Goal: Use online tool/utility: Utilize a website feature to perform a specific function

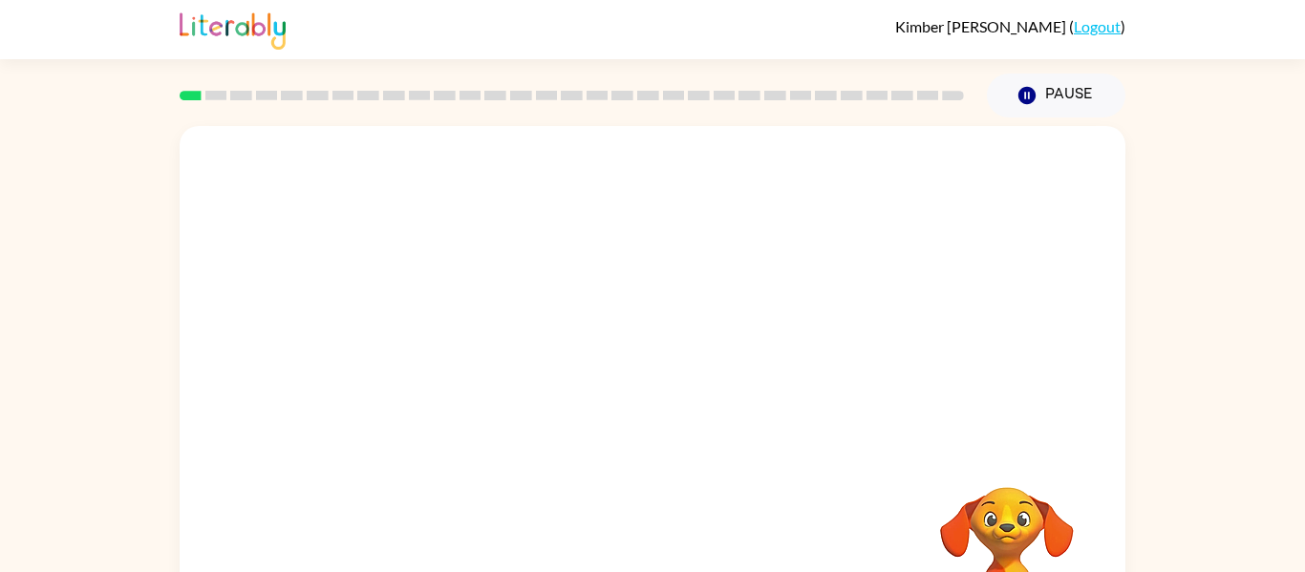
click at [583, 356] on video "Your browser must support playing .mp4 files to use Literably. Please try using…" at bounding box center [653, 286] width 946 height 321
click at [649, 404] on icon "button" at bounding box center [652, 408] width 33 height 33
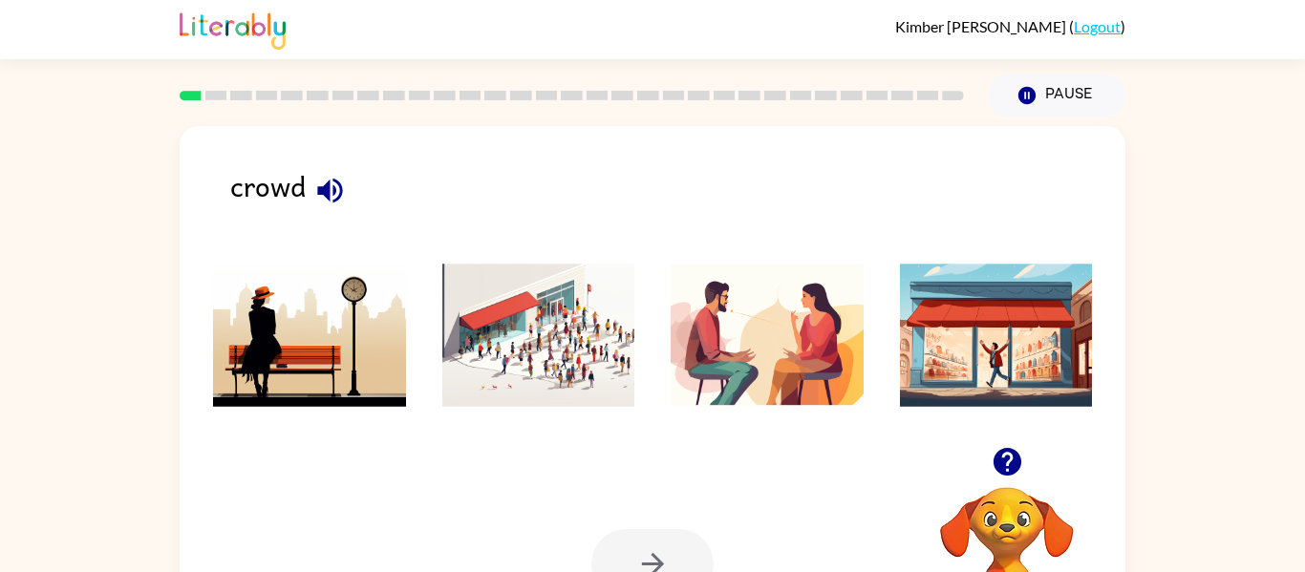
click at [309, 194] on button "button" at bounding box center [330, 190] width 49 height 49
click at [572, 316] on img at bounding box center [538, 335] width 193 height 143
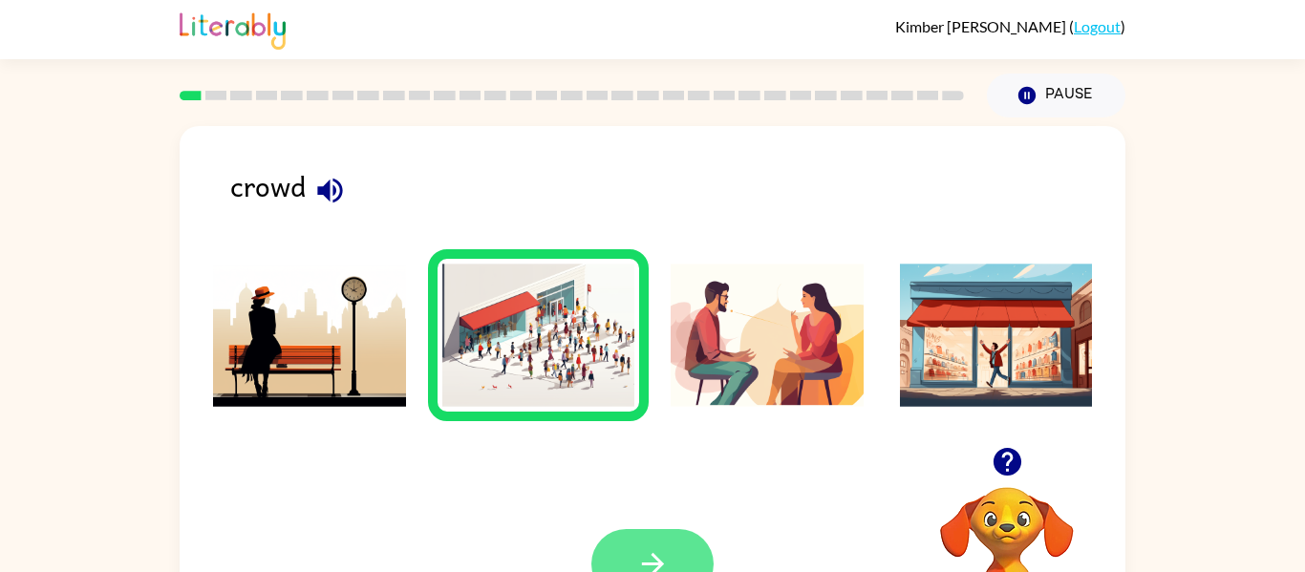
click at [670, 535] on button "button" at bounding box center [653, 564] width 122 height 70
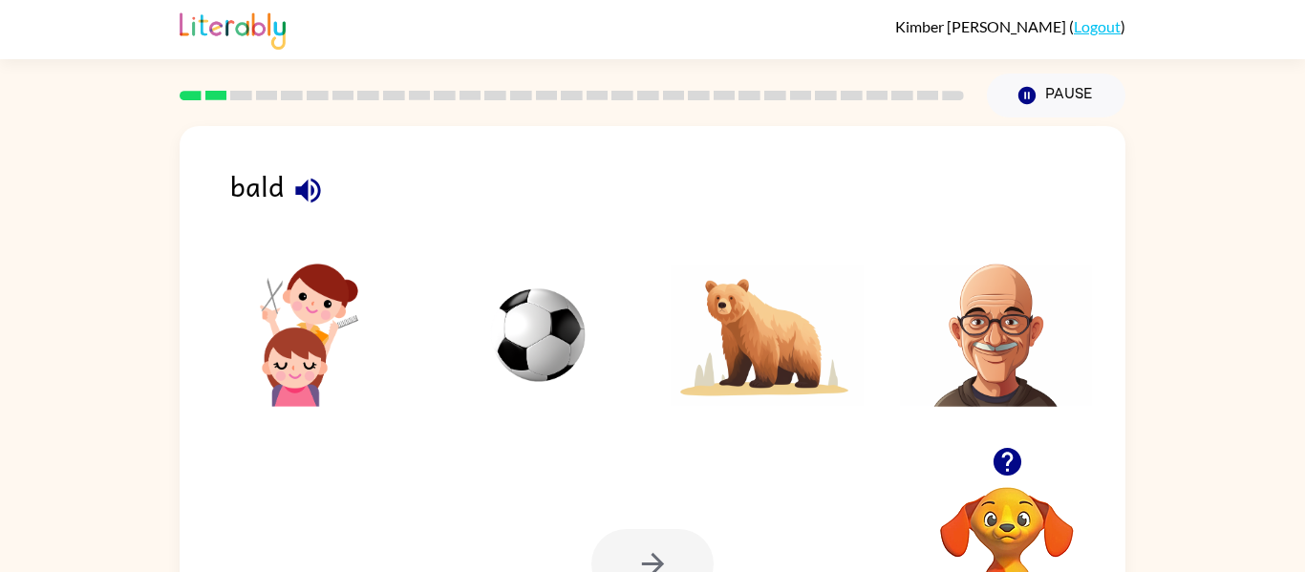
click at [296, 200] on icon "button" at bounding box center [307, 190] width 33 height 33
click at [972, 349] on img at bounding box center [996, 335] width 193 height 143
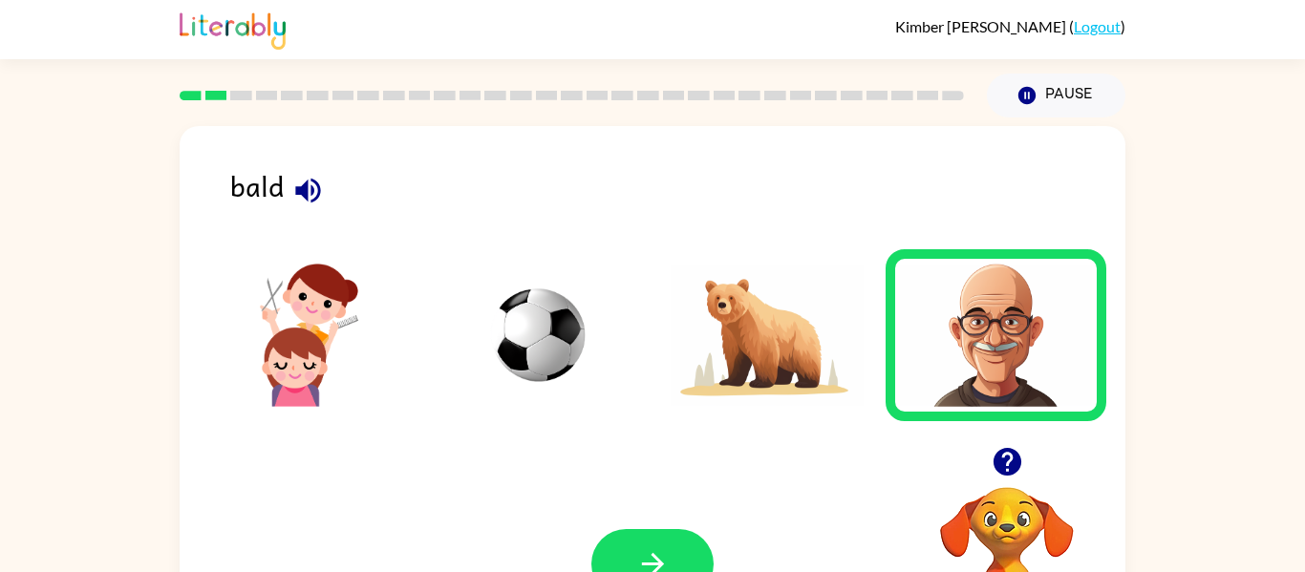
click at [972, 349] on img at bounding box center [996, 335] width 193 height 143
click at [661, 536] on button "button" at bounding box center [653, 564] width 122 height 70
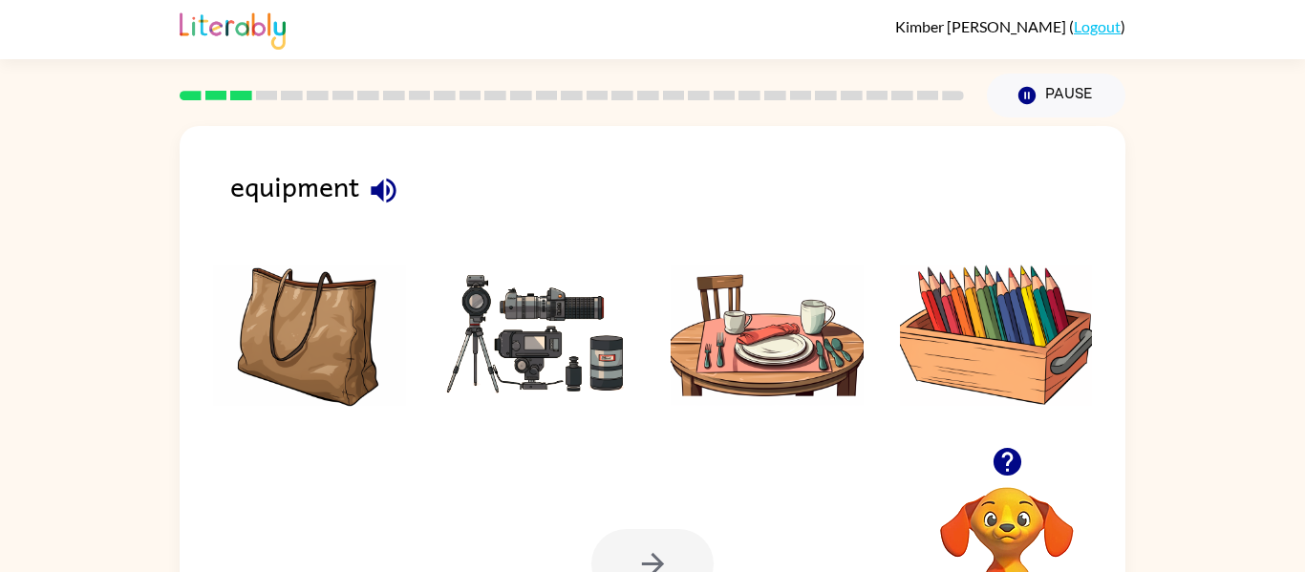
click at [380, 193] on icon "button" at bounding box center [383, 190] width 25 height 25
click at [533, 337] on img at bounding box center [538, 335] width 193 height 143
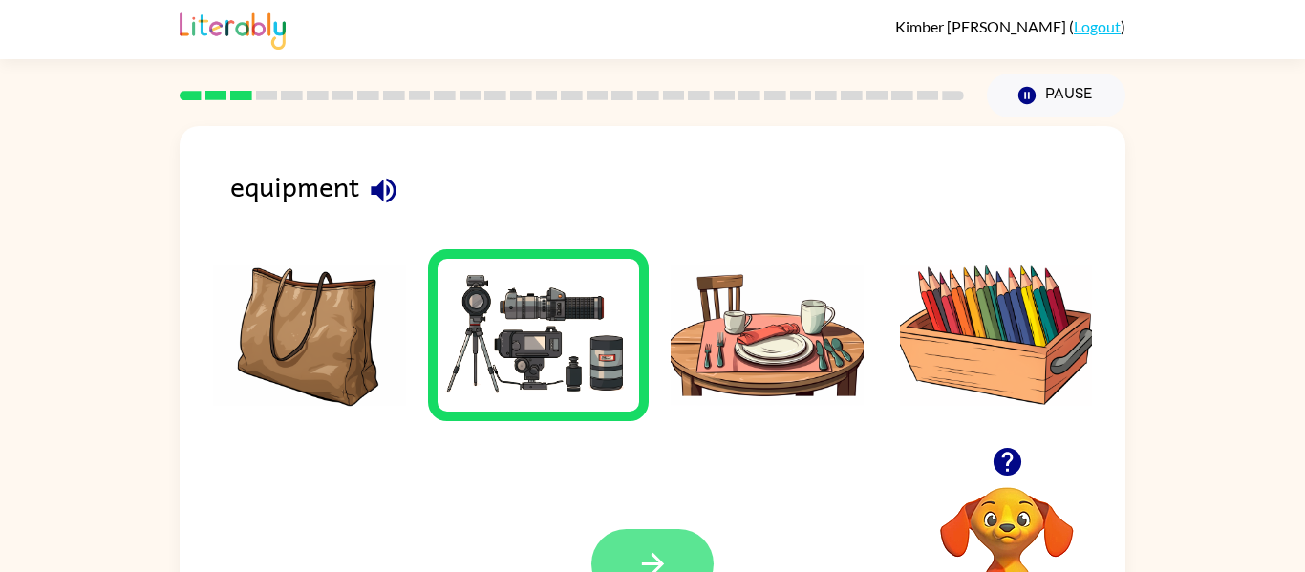
click at [673, 558] on button "button" at bounding box center [653, 564] width 122 height 70
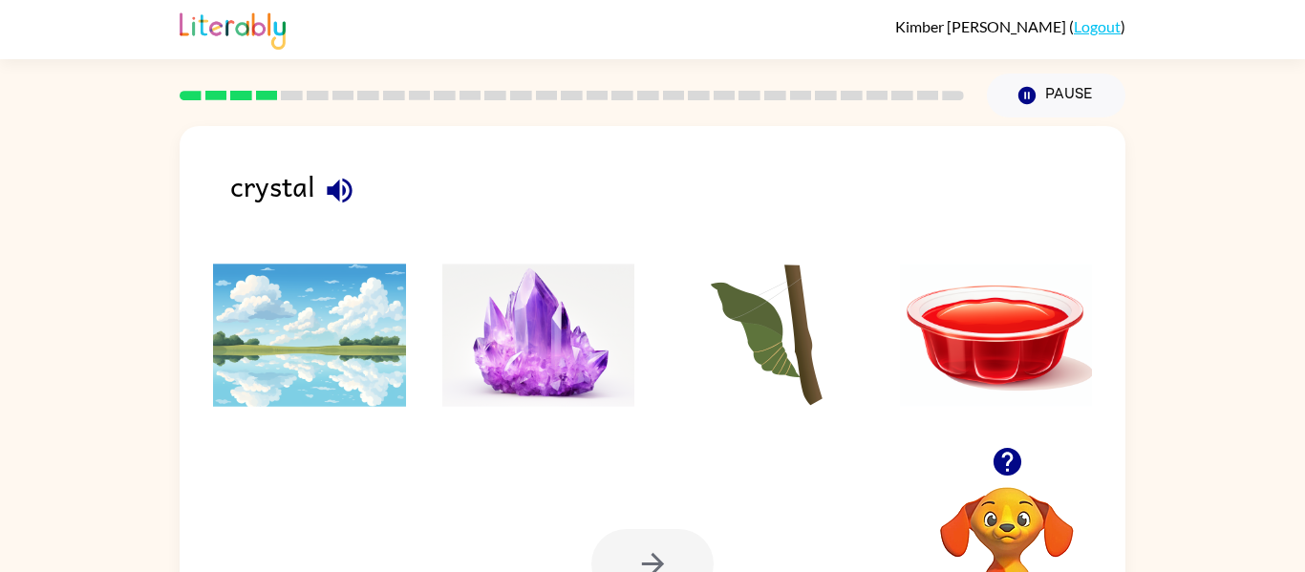
click at [323, 176] on icon "button" at bounding box center [339, 190] width 33 height 33
click at [507, 335] on img at bounding box center [538, 335] width 193 height 143
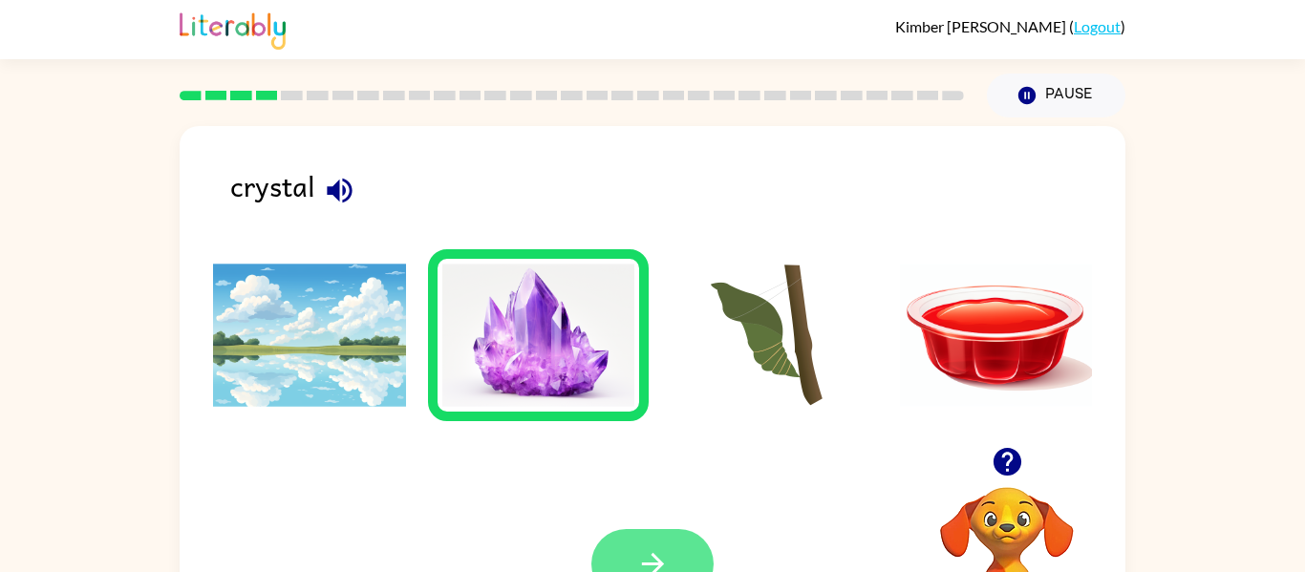
click at [663, 546] on button "button" at bounding box center [653, 564] width 122 height 70
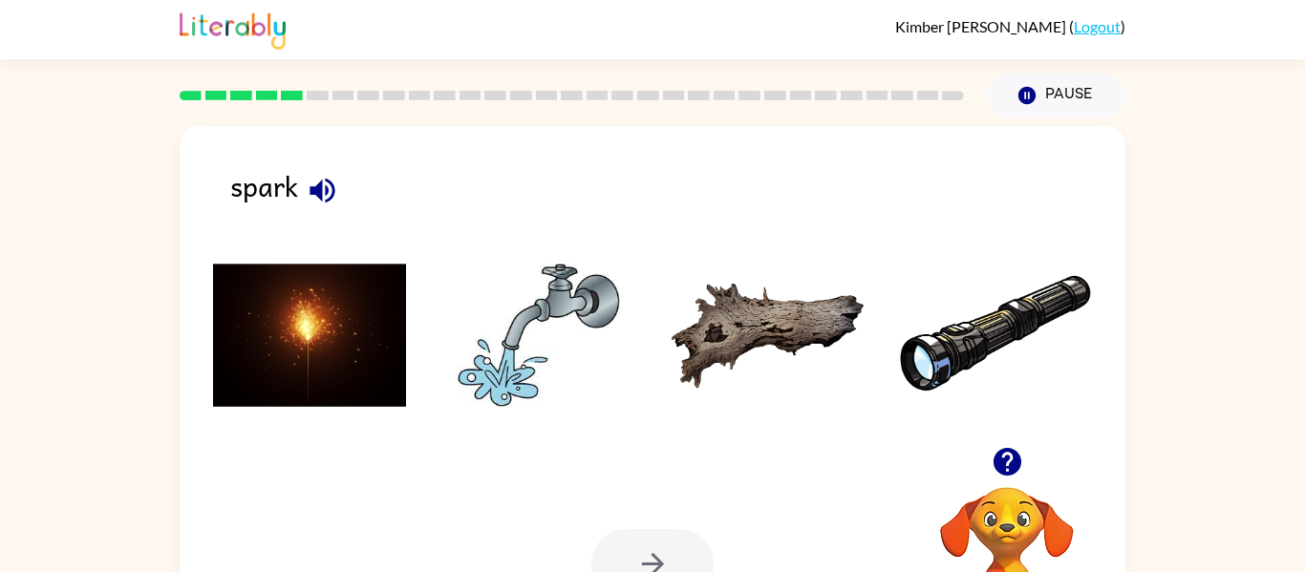
click at [342, 193] on button "button" at bounding box center [322, 190] width 49 height 49
click at [366, 353] on img at bounding box center [309, 335] width 193 height 143
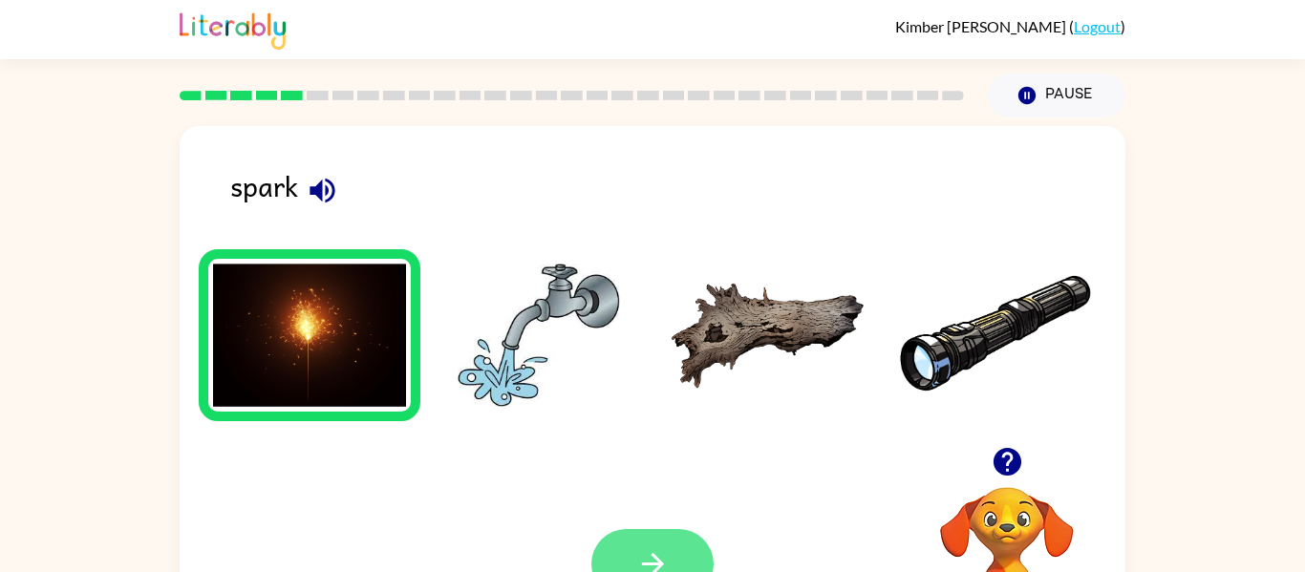
click at [637, 559] on icon "button" at bounding box center [652, 564] width 33 height 33
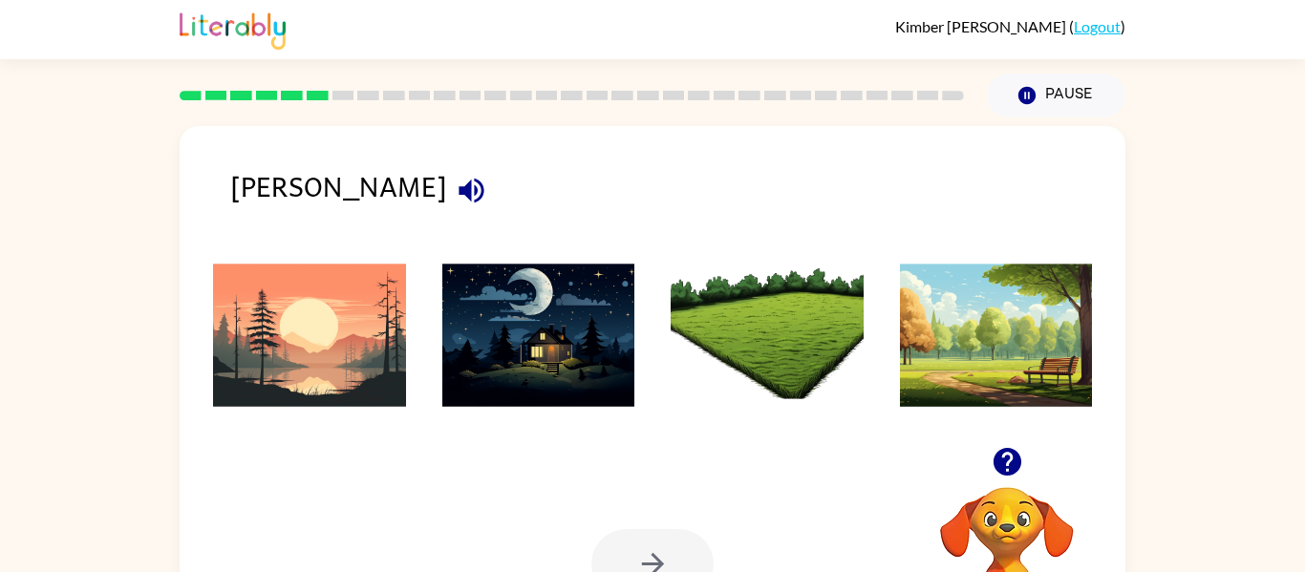
click at [455, 183] on icon "button" at bounding box center [471, 190] width 33 height 33
click at [455, 203] on icon "button" at bounding box center [471, 190] width 33 height 33
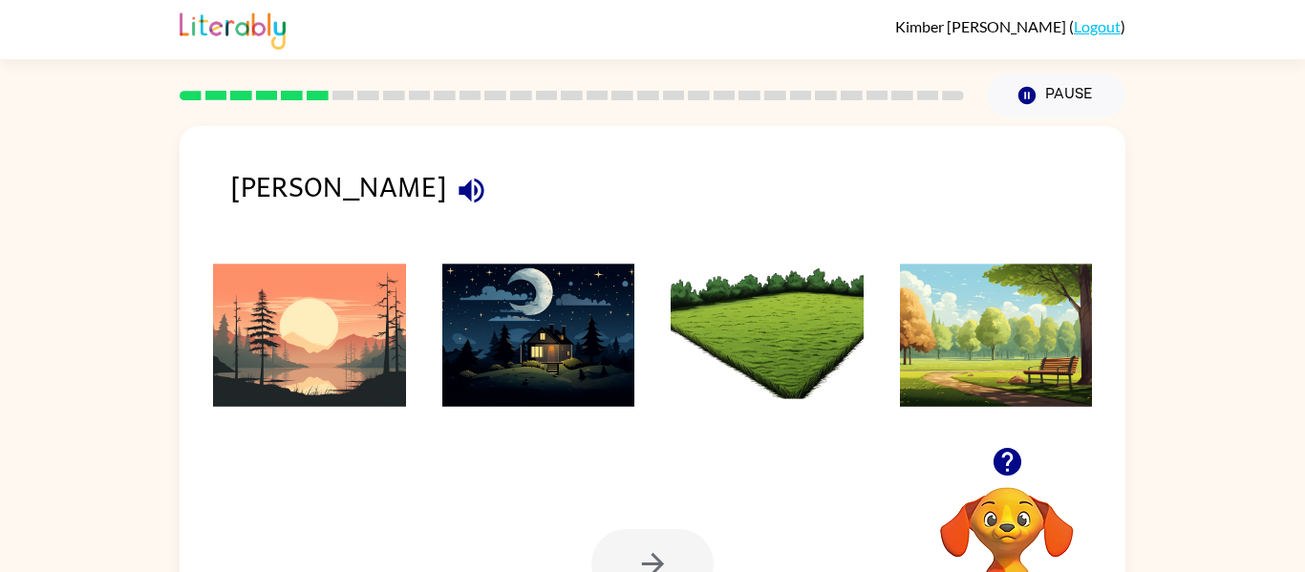
click at [455, 203] on icon "button" at bounding box center [471, 190] width 33 height 33
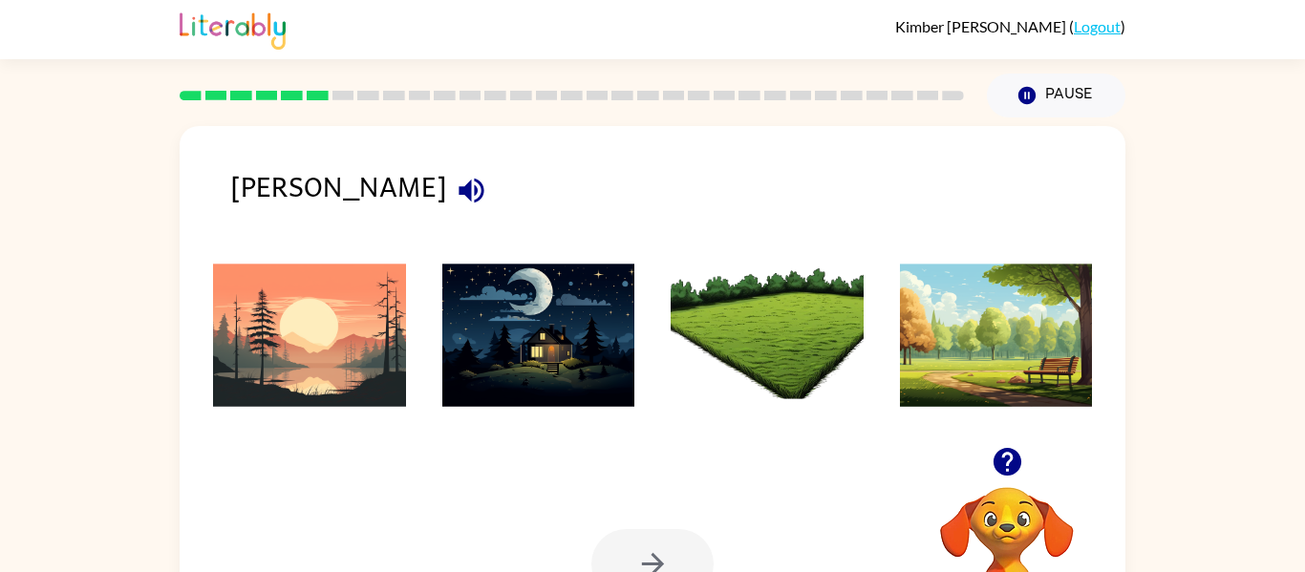
click at [455, 203] on icon "button" at bounding box center [471, 190] width 33 height 33
click at [455, 187] on icon "button" at bounding box center [471, 190] width 33 height 33
click at [353, 304] on img at bounding box center [309, 335] width 193 height 143
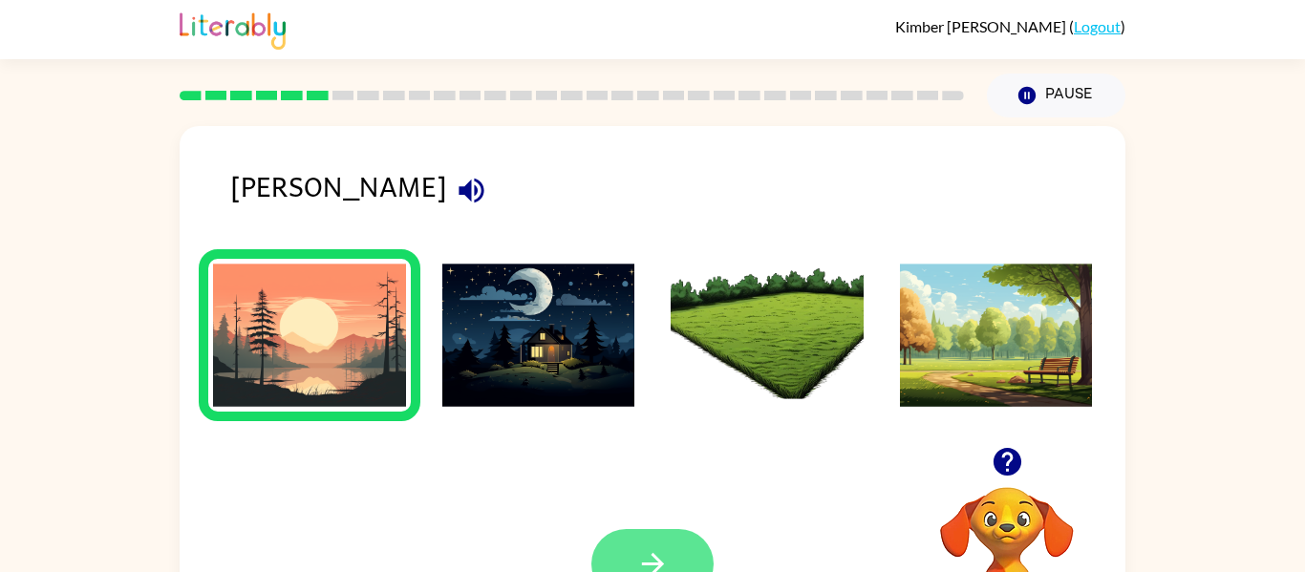
click at [676, 544] on button "button" at bounding box center [653, 564] width 122 height 70
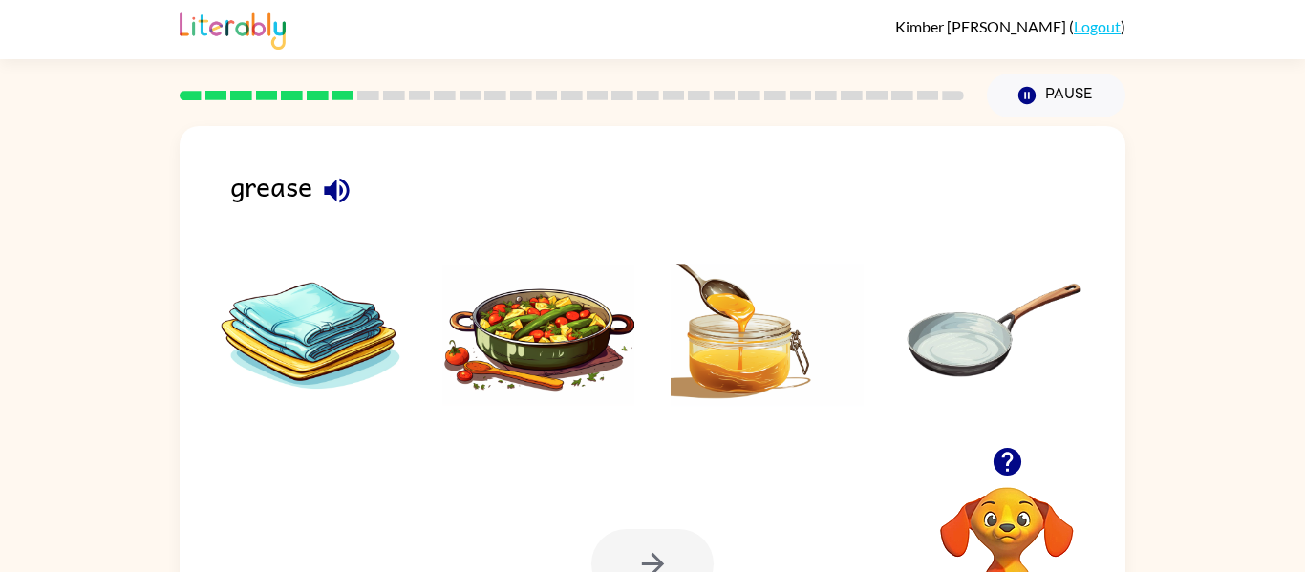
click at [316, 209] on div "grease" at bounding box center [677, 194] width 895 height 60
click at [320, 201] on icon "button" at bounding box center [336, 190] width 33 height 33
click at [724, 428] on ul at bounding box center [653, 340] width 908 height 183
click at [739, 352] on img at bounding box center [767, 335] width 193 height 143
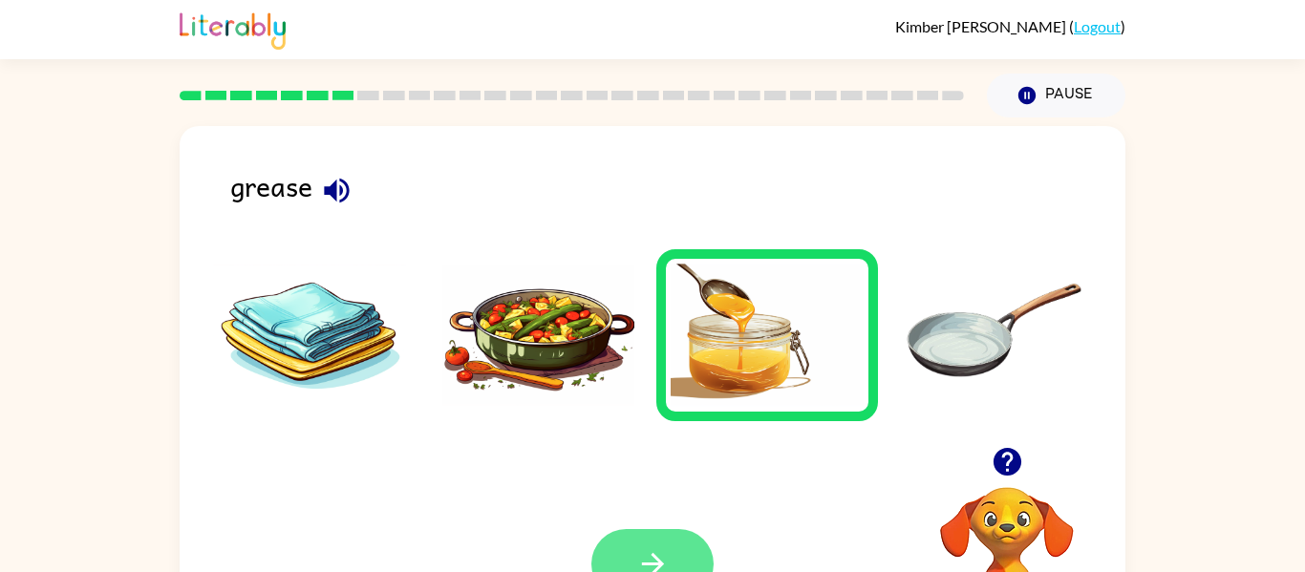
click at [660, 536] on button "button" at bounding box center [653, 564] width 122 height 70
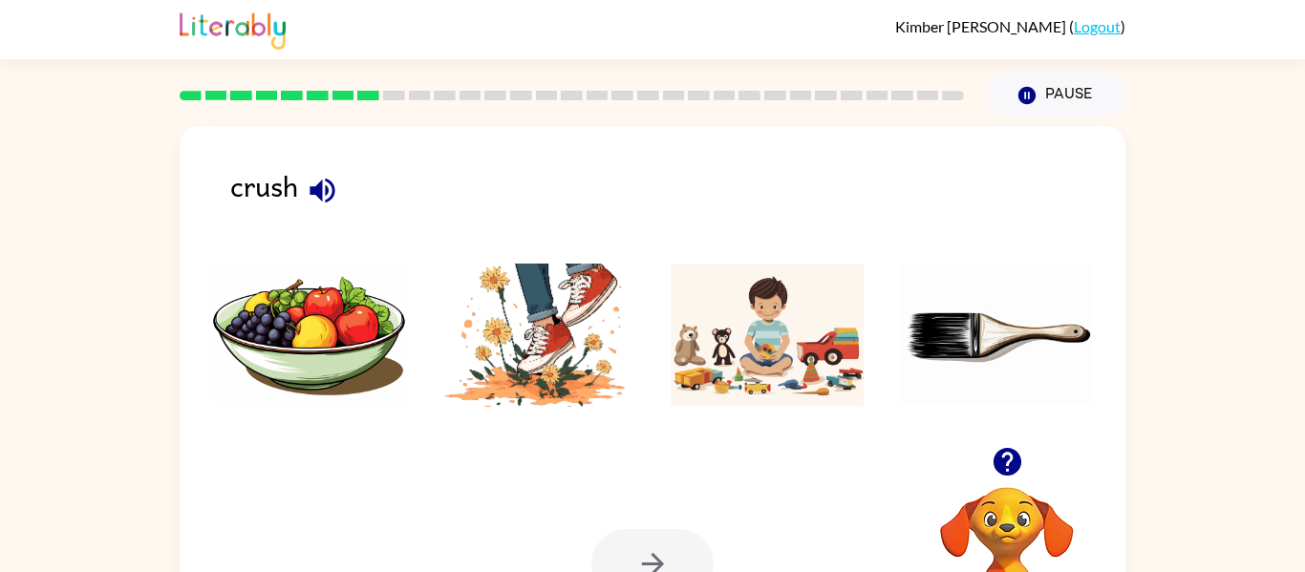
click at [330, 183] on icon "button" at bounding box center [322, 190] width 25 height 25
click at [317, 183] on icon "button" at bounding box center [322, 190] width 33 height 33
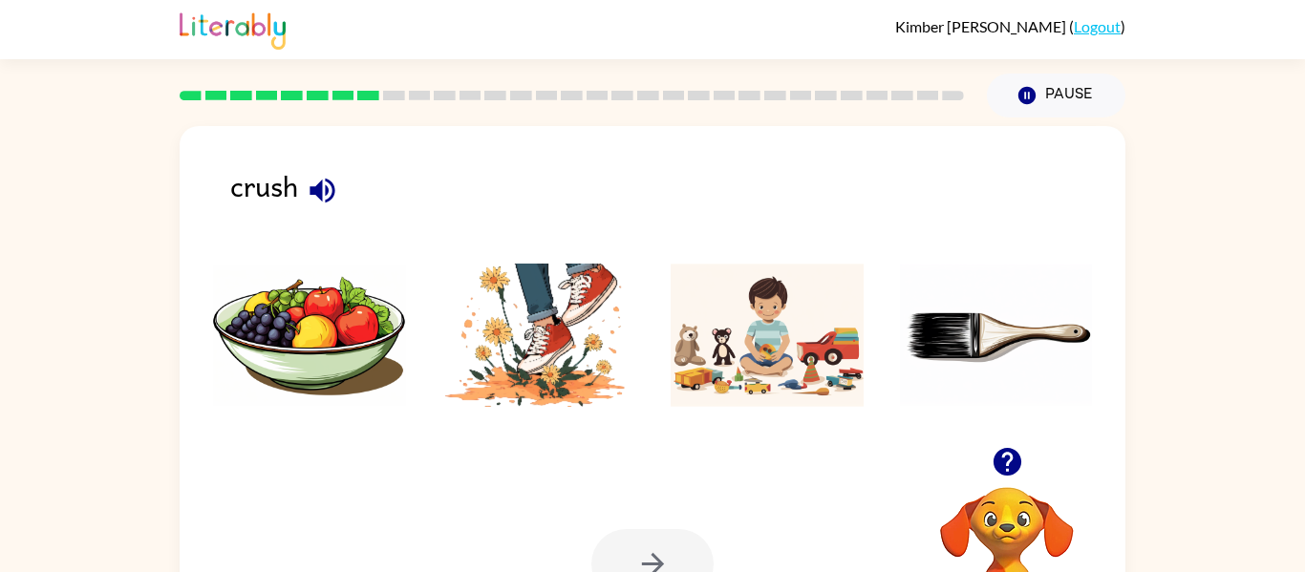
click at [317, 183] on icon "button" at bounding box center [322, 190] width 33 height 33
click at [320, 186] on icon "button" at bounding box center [322, 190] width 25 height 25
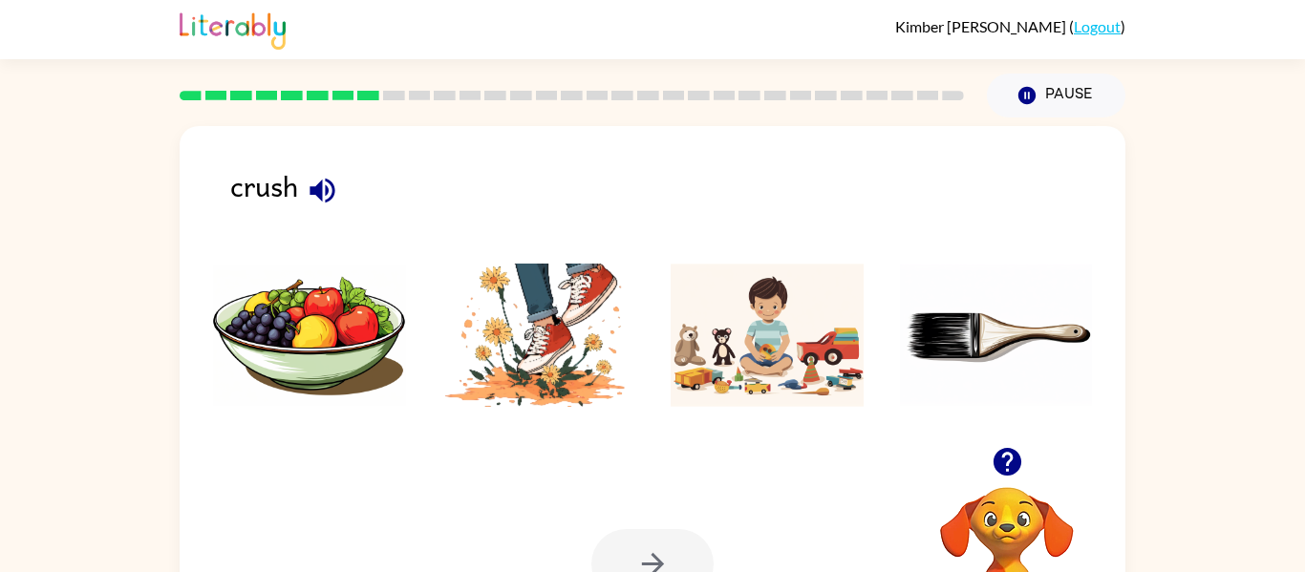
click at [504, 347] on img at bounding box center [538, 335] width 193 height 143
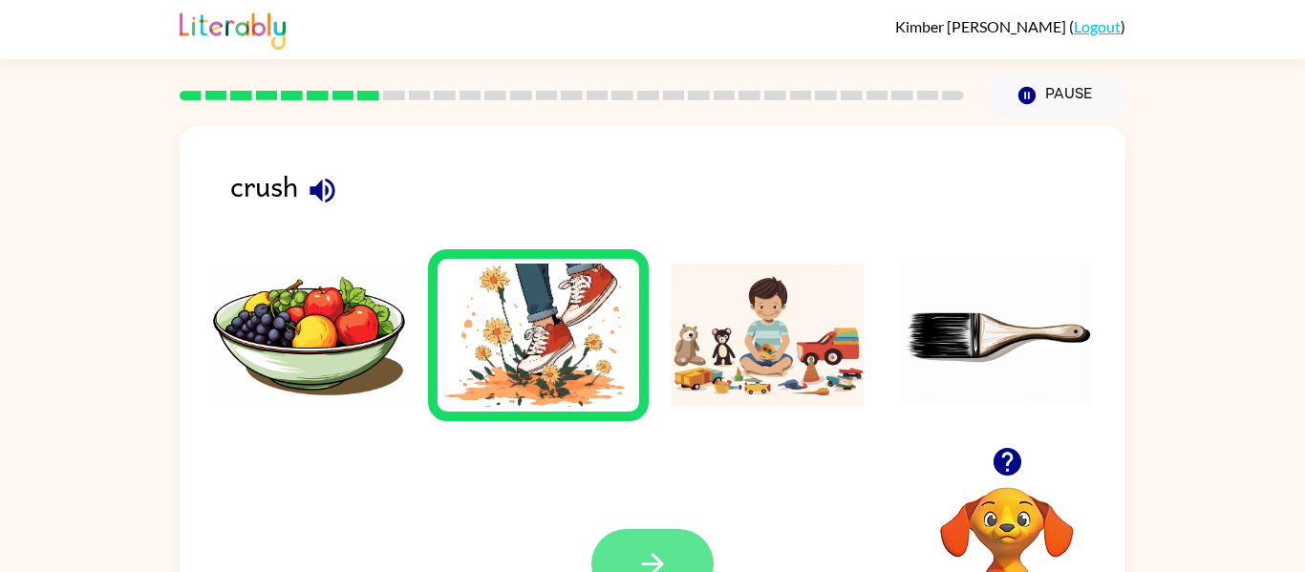
click at [639, 562] on icon "button" at bounding box center [652, 564] width 33 height 33
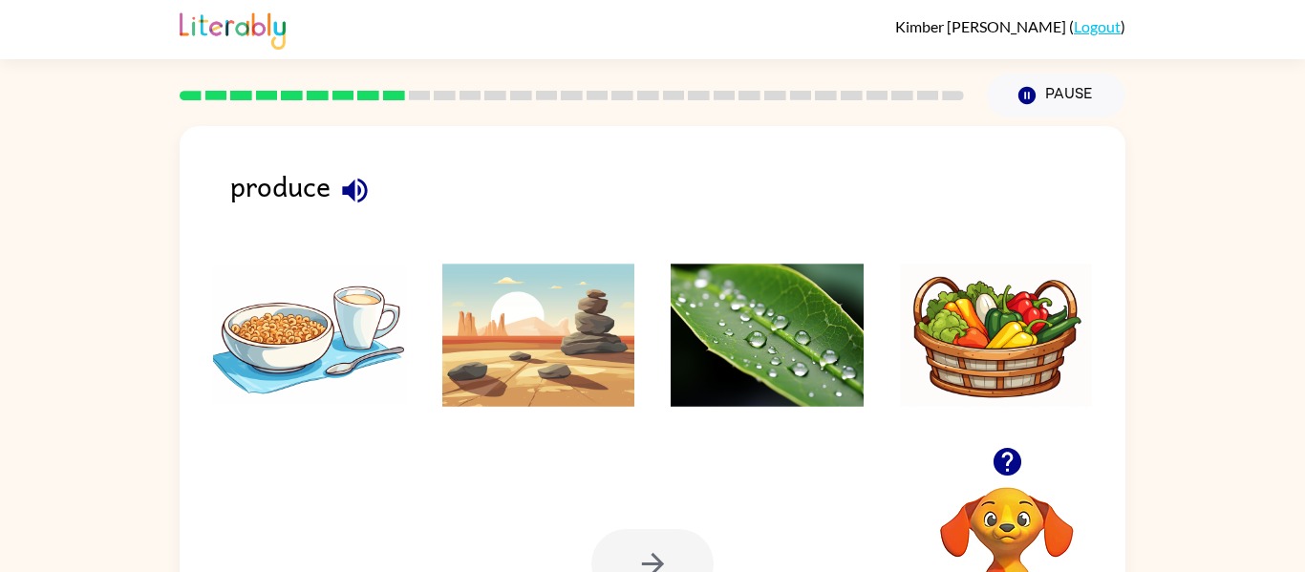
click at [345, 185] on icon "button" at bounding box center [354, 190] width 33 height 33
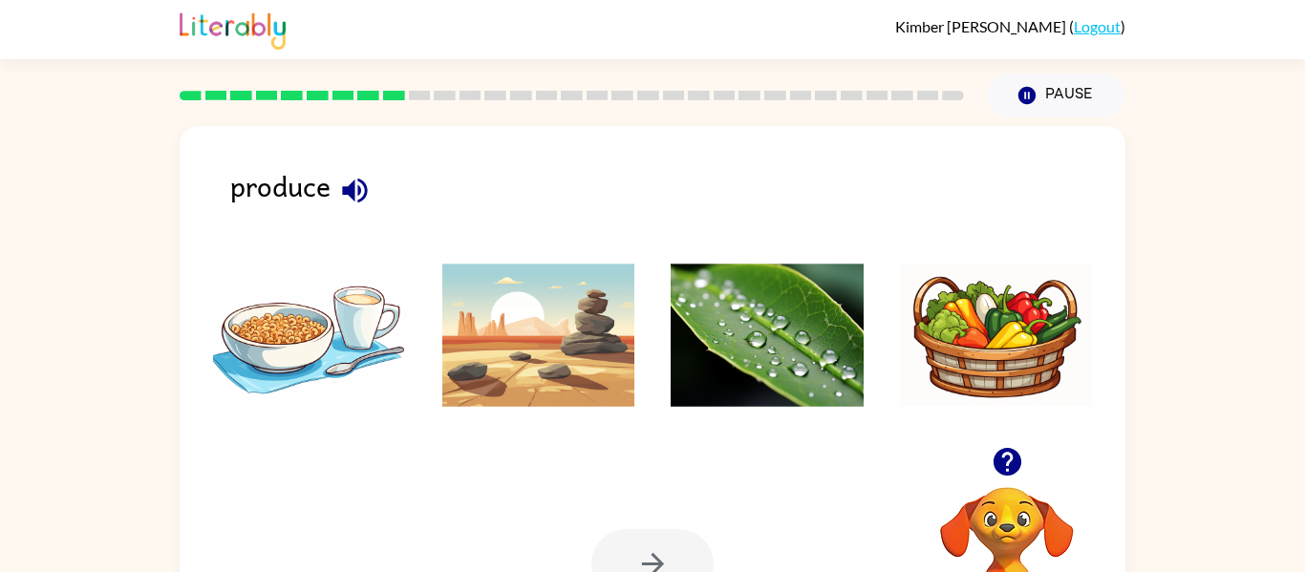
click at [345, 185] on icon "button" at bounding box center [354, 190] width 33 height 33
click at [753, 351] on img at bounding box center [767, 335] width 193 height 143
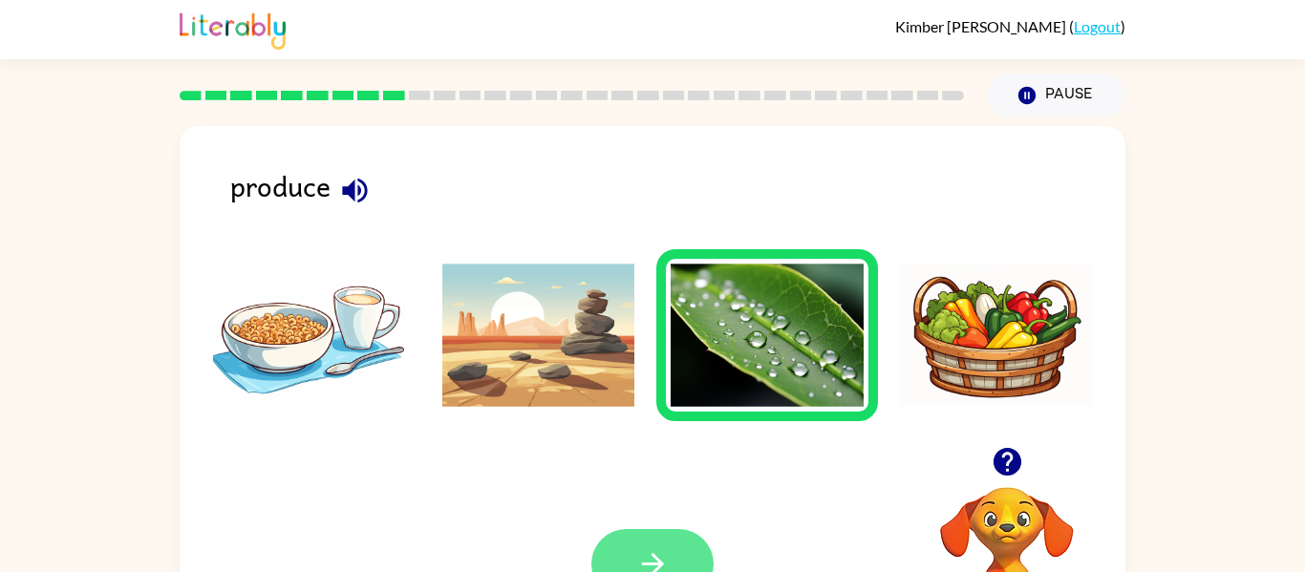
click at [658, 533] on button "button" at bounding box center [653, 564] width 122 height 70
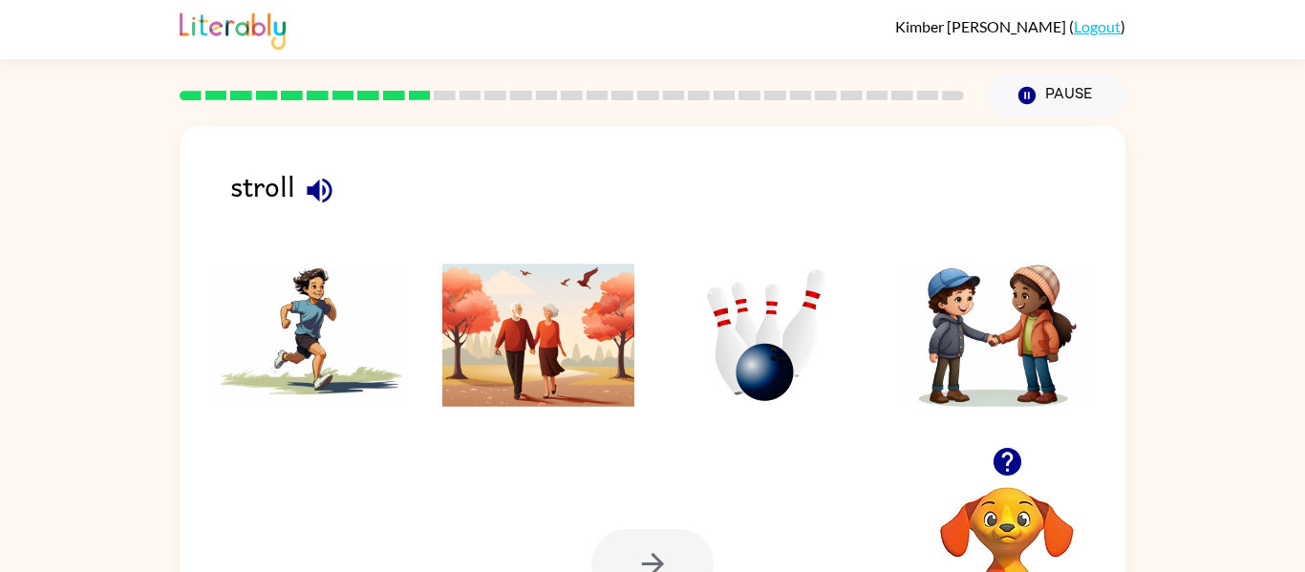
click at [323, 184] on icon "button" at bounding box center [319, 190] width 25 height 25
click at [498, 353] on img at bounding box center [538, 335] width 193 height 143
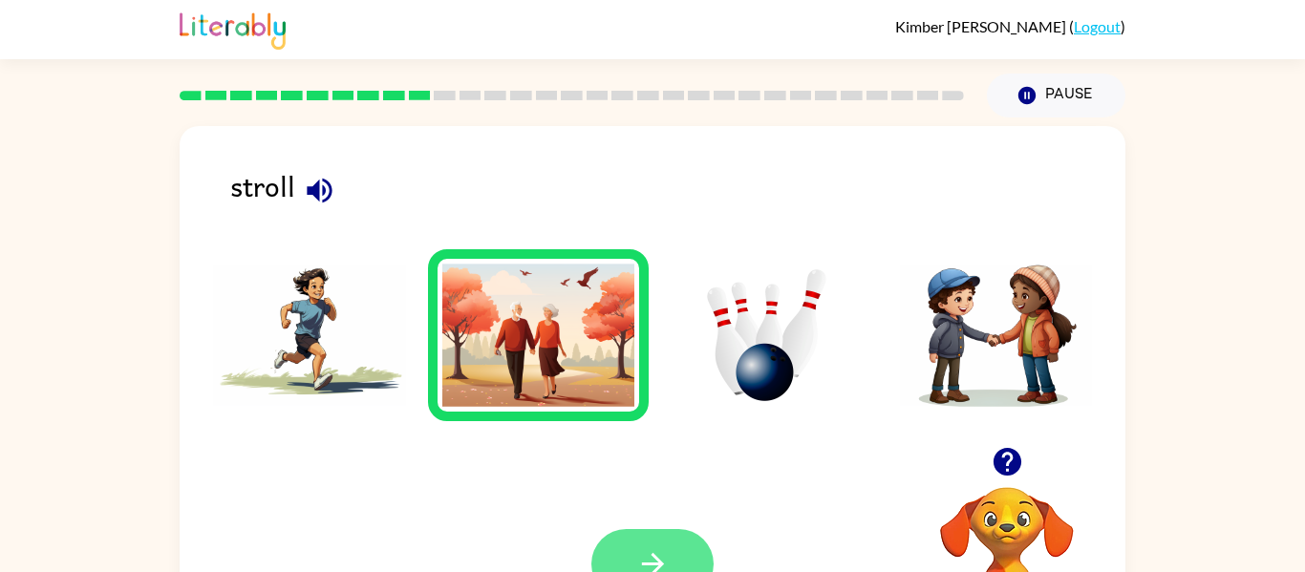
click at [652, 549] on icon "button" at bounding box center [652, 564] width 33 height 33
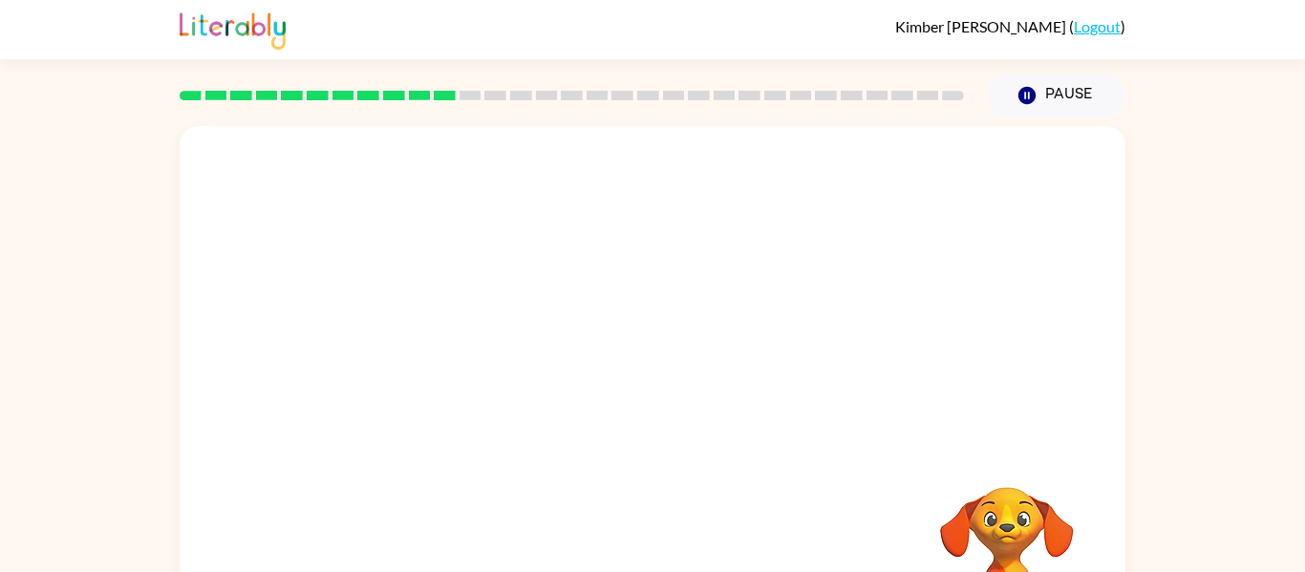
click at [433, 362] on video "Your browser must support playing .mp4 files to use Literably. Please try using…" at bounding box center [653, 286] width 946 height 321
click at [484, 348] on video "Your browser must support playing .mp4 files to use Literably. Please try using…" at bounding box center [653, 286] width 946 height 321
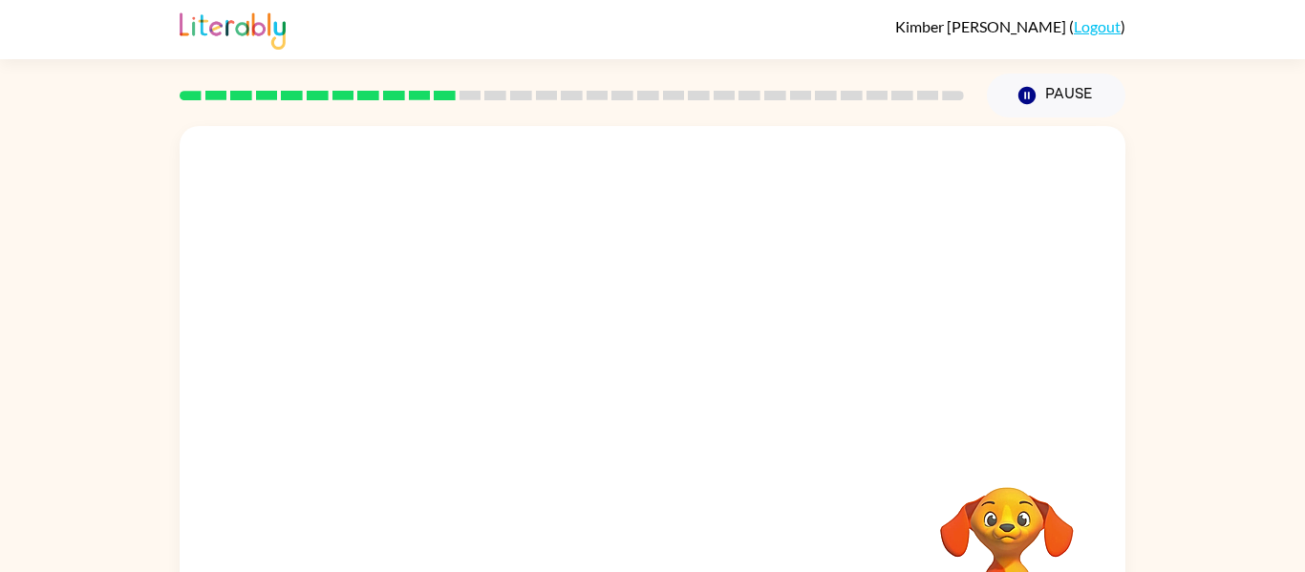
click at [454, 352] on video "Your browser must support playing .mp4 files to use Literably. Please try using…" at bounding box center [653, 286] width 946 height 321
click at [628, 414] on button "button" at bounding box center [653, 409] width 122 height 70
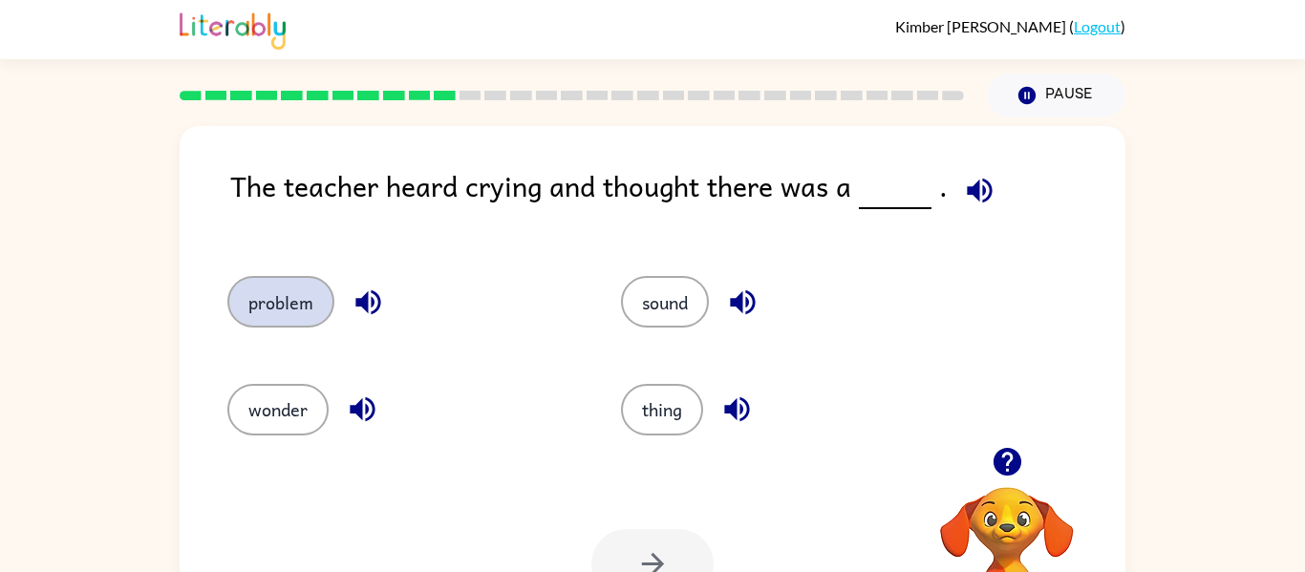
click at [312, 303] on button "problem" at bounding box center [280, 302] width 107 height 52
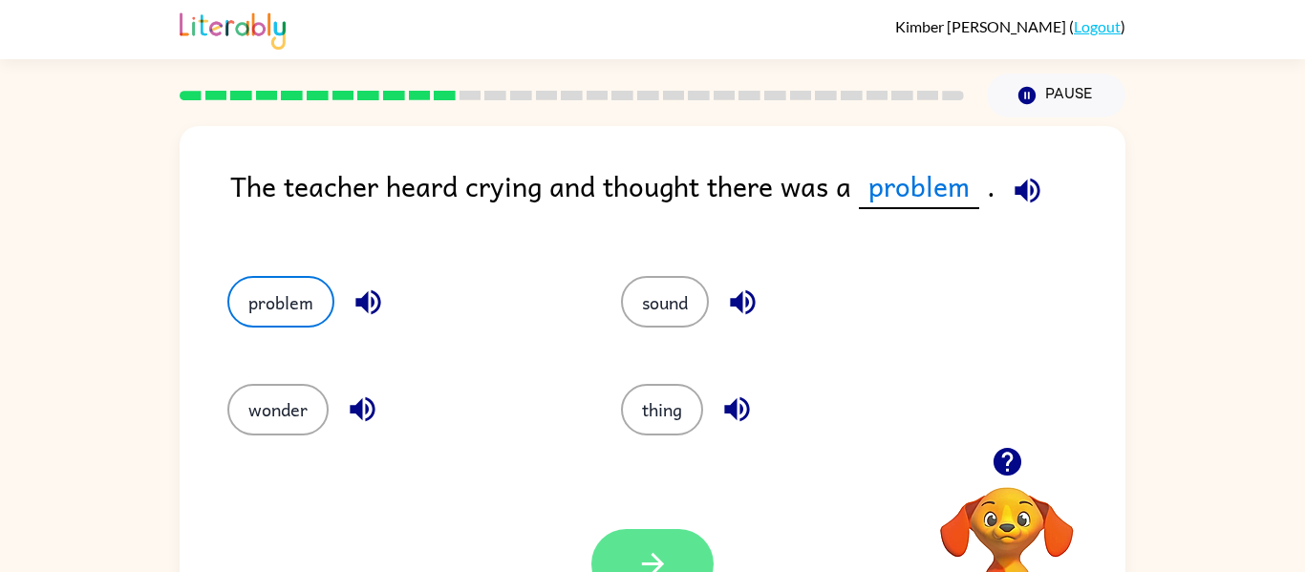
click at [661, 569] on icon "button" at bounding box center [652, 564] width 33 height 33
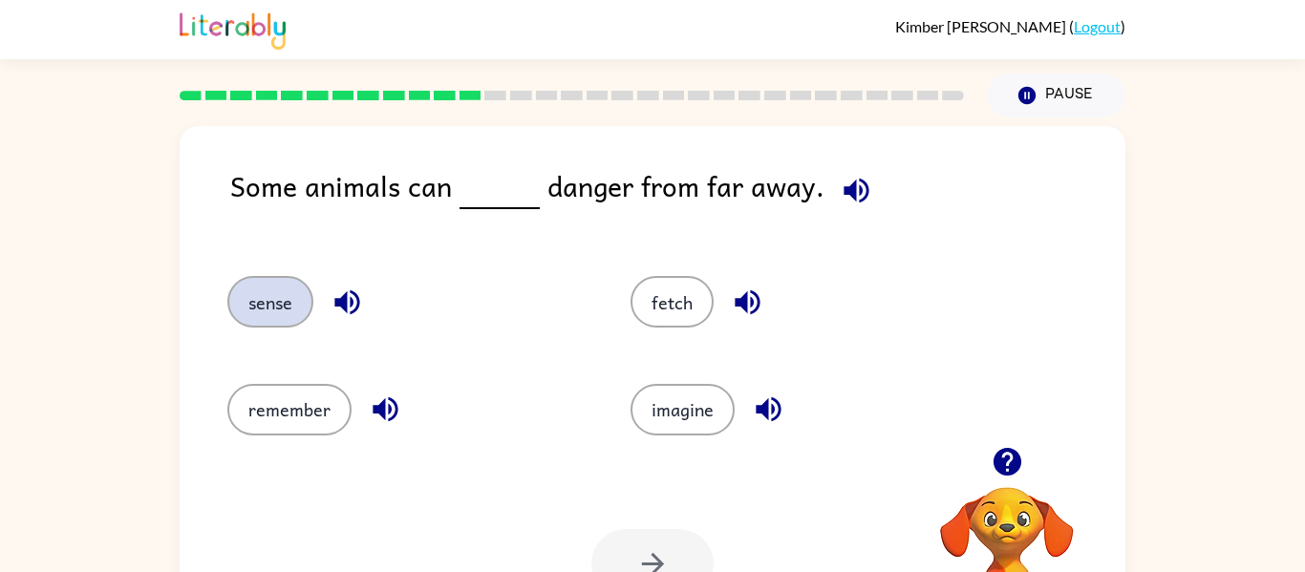
click at [279, 291] on button "sense" at bounding box center [270, 302] width 86 height 52
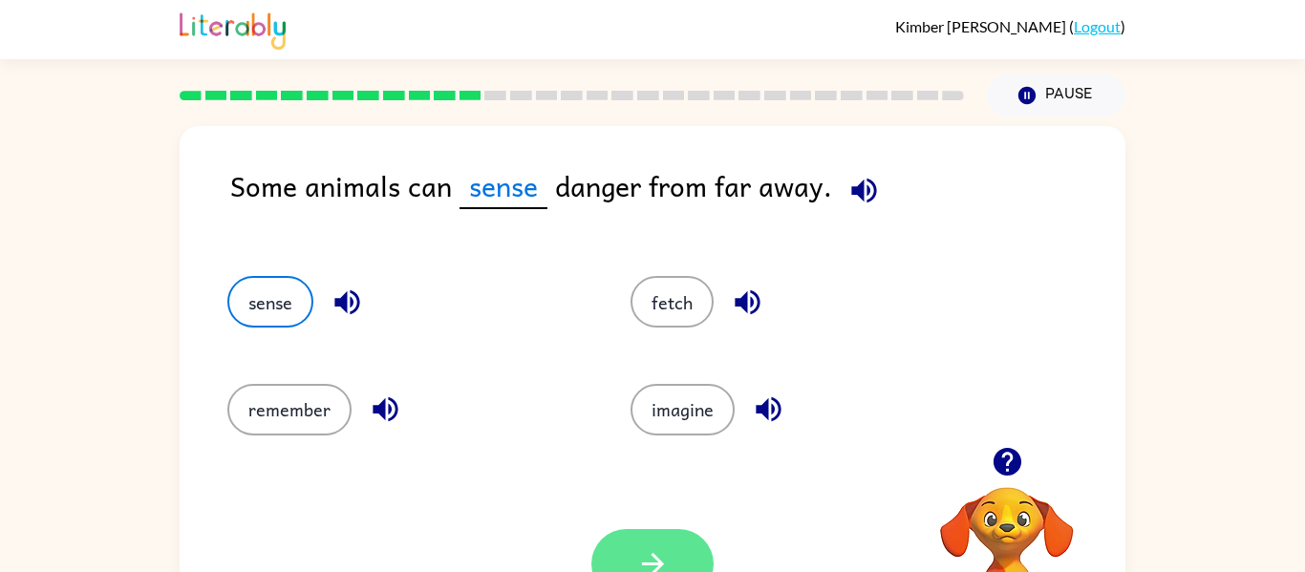
click at [646, 538] on button "button" at bounding box center [653, 564] width 122 height 70
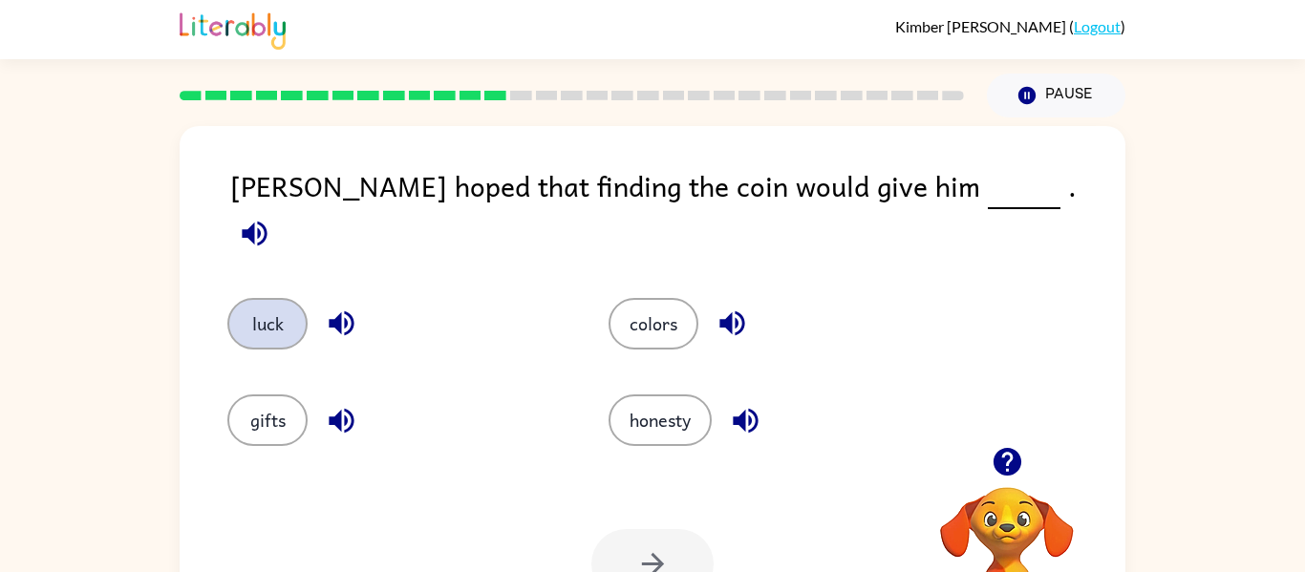
click at [253, 298] on button "luck" at bounding box center [267, 324] width 80 height 52
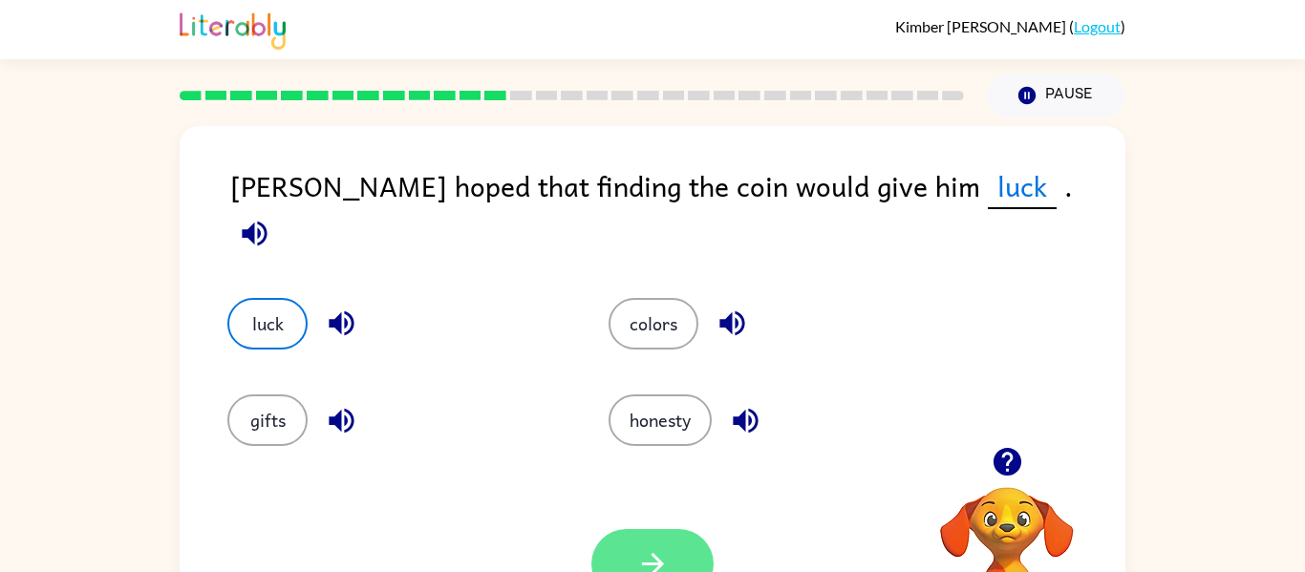
click at [686, 532] on button "button" at bounding box center [653, 564] width 122 height 70
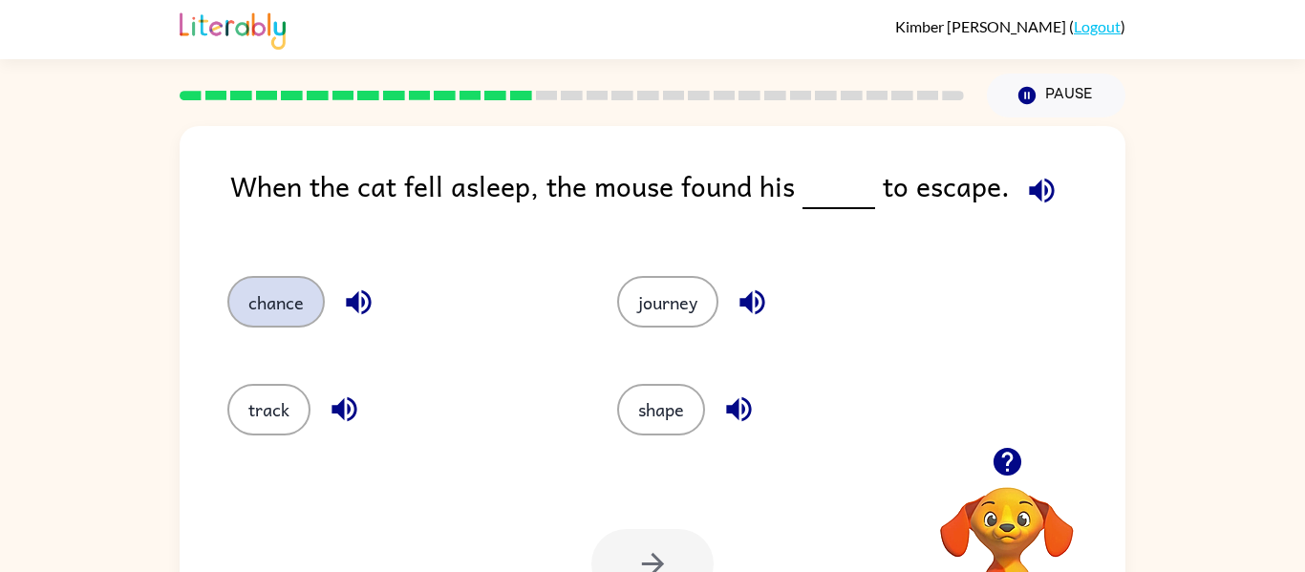
click at [267, 286] on button "chance" at bounding box center [275, 302] width 97 height 52
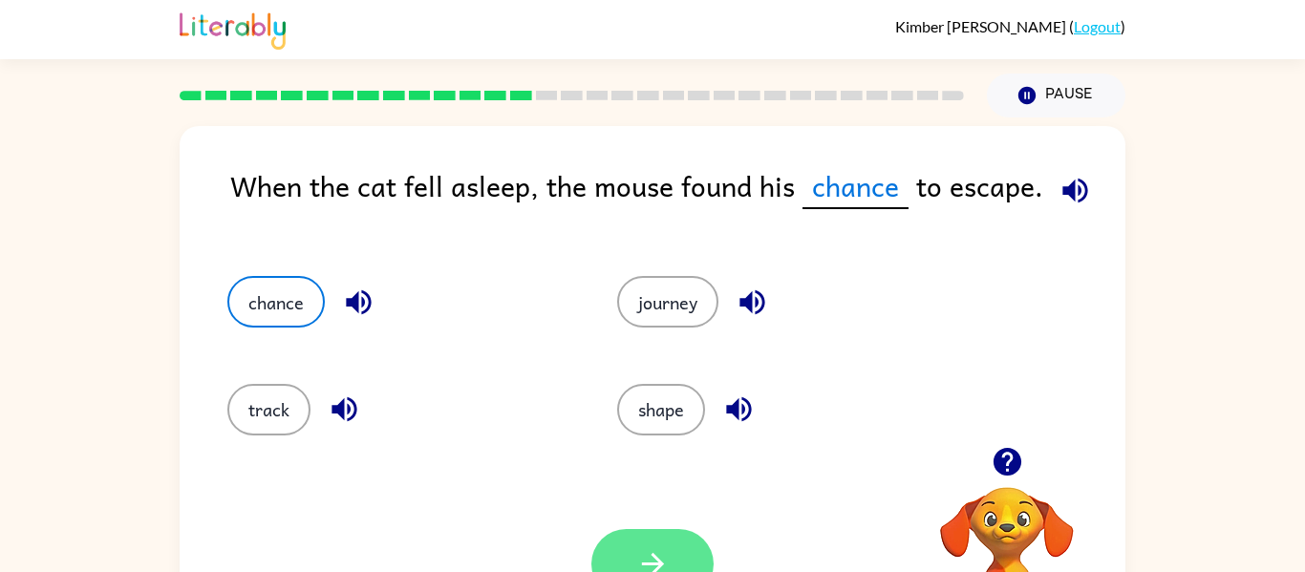
click at [658, 559] on icon "button" at bounding box center [652, 564] width 22 height 22
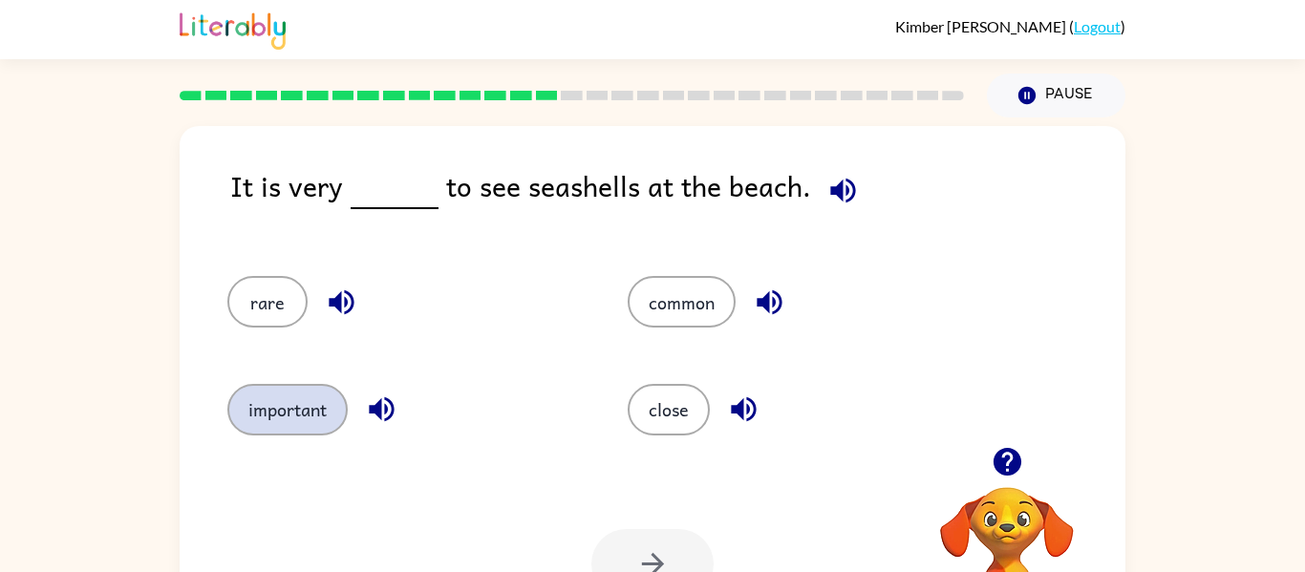
click at [273, 406] on button "important" at bounding box center [287, 410] width 120 height 52
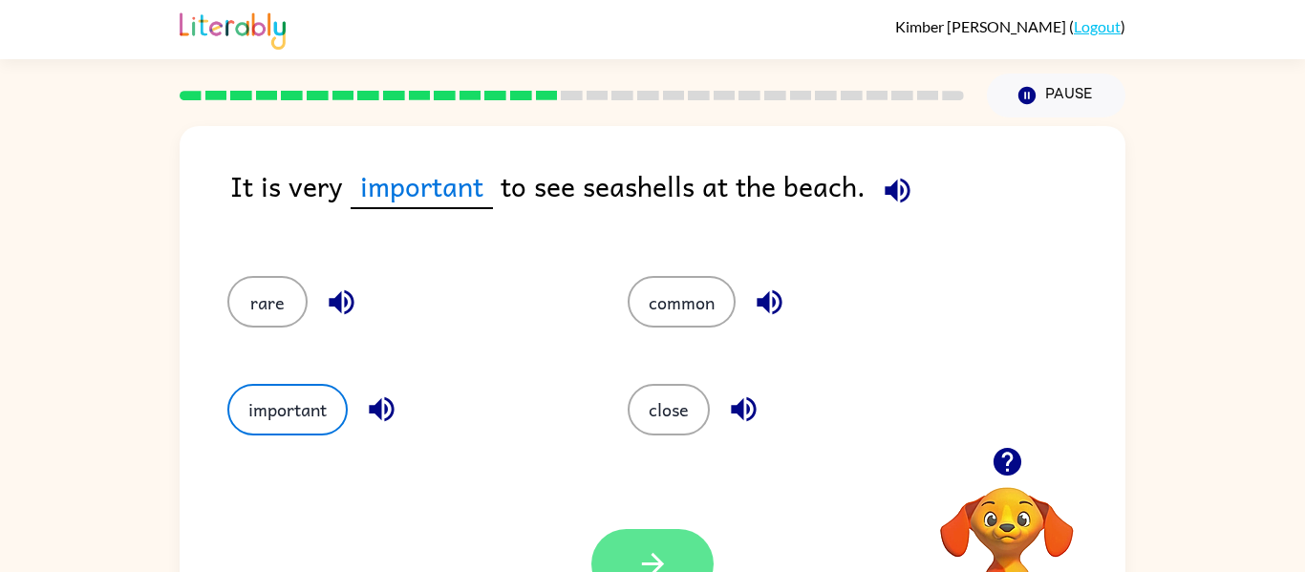
click at [668, 551] on icon "button" at bounding box center [652, 564] width 33 height 33
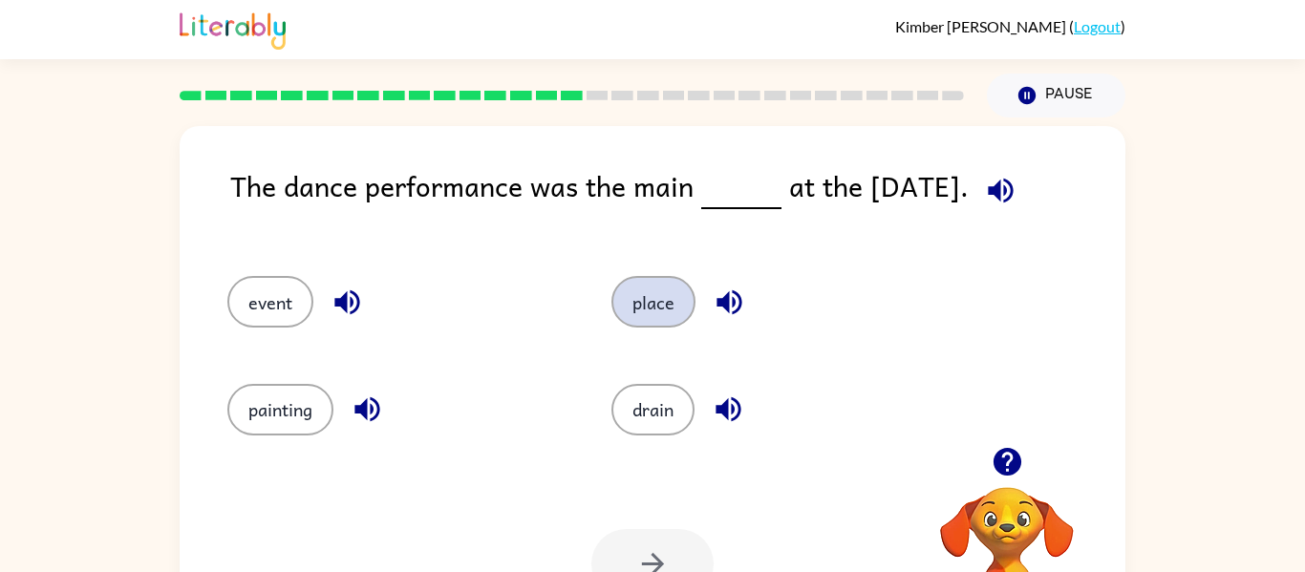
click at [656, 286] on button "place" at bounding box center [654, 302] width 84 height 52
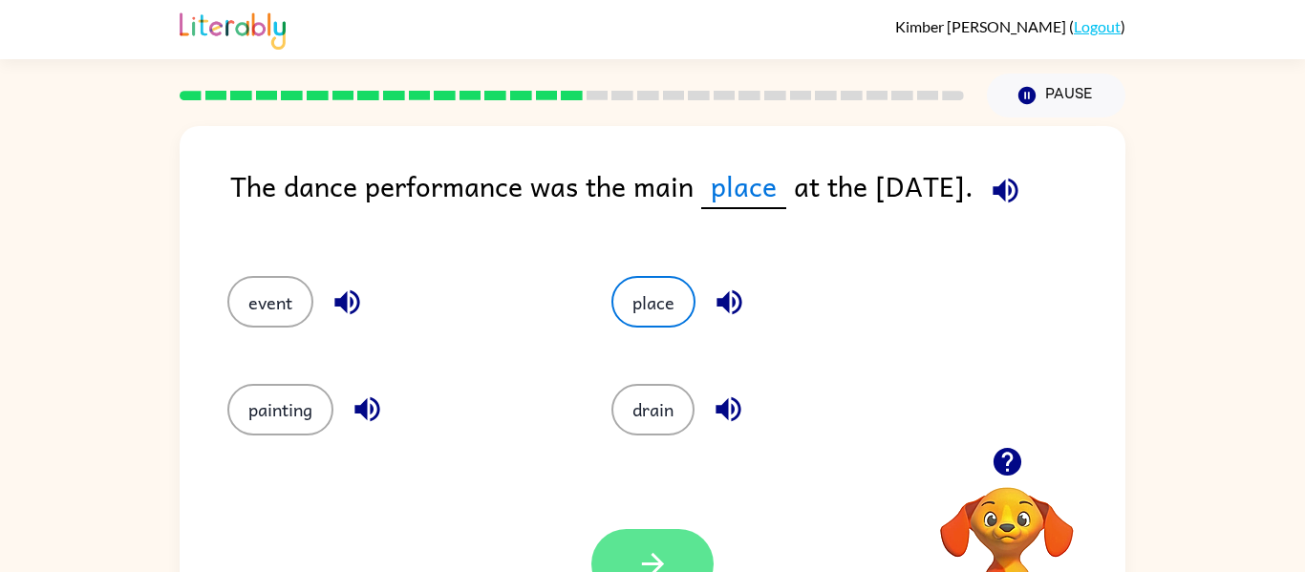
click at [678, 567] on button "button" at bounding box center [653, 564] width 122 height 70
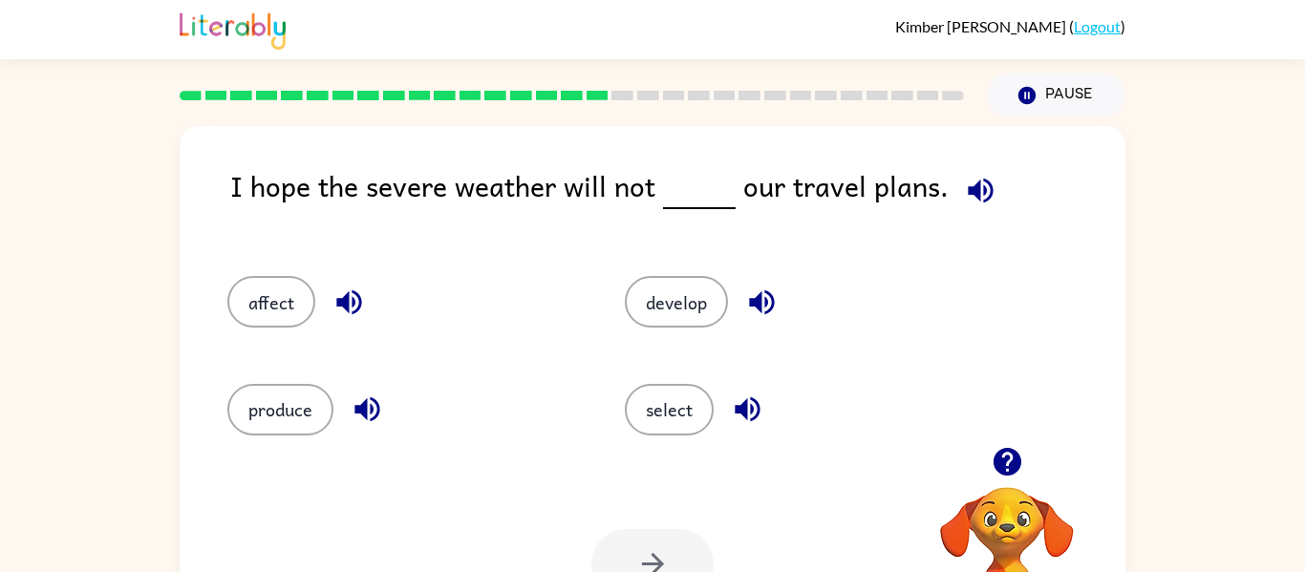
click at [667, 367] on div "select" at bounding box center [788, 401] width 398 height 107
click at [679, 303] on button "develop" at bounding box center [676, 302] width 103 height 52
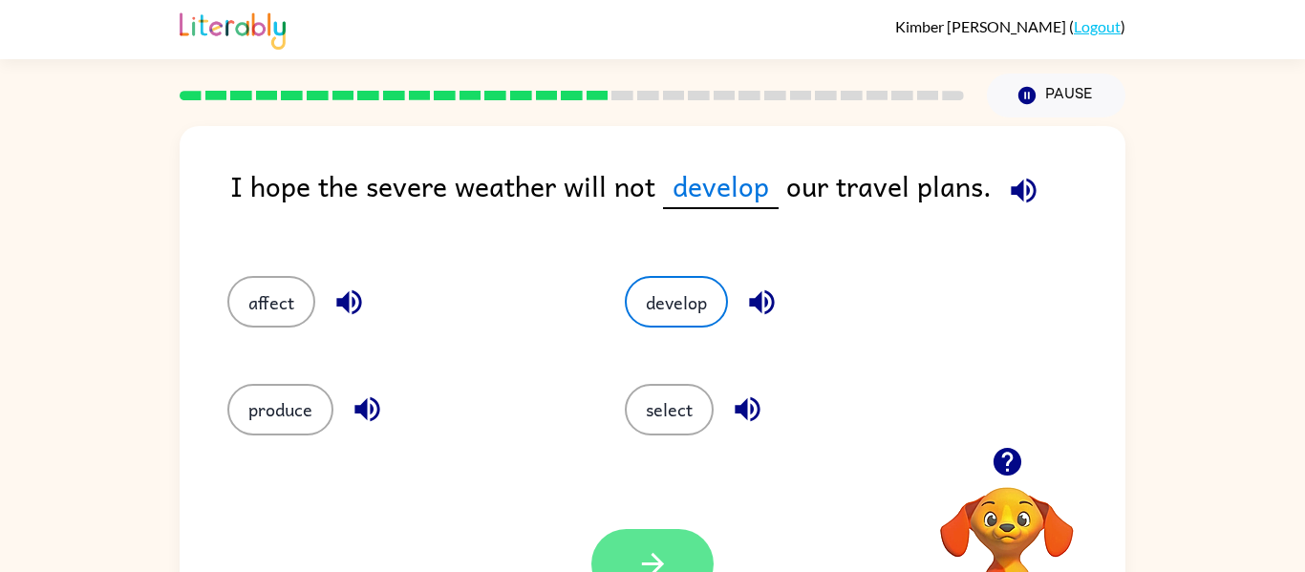
click at [682, 567] on button "button" at bounding box center [653, 564] width 122 height 70
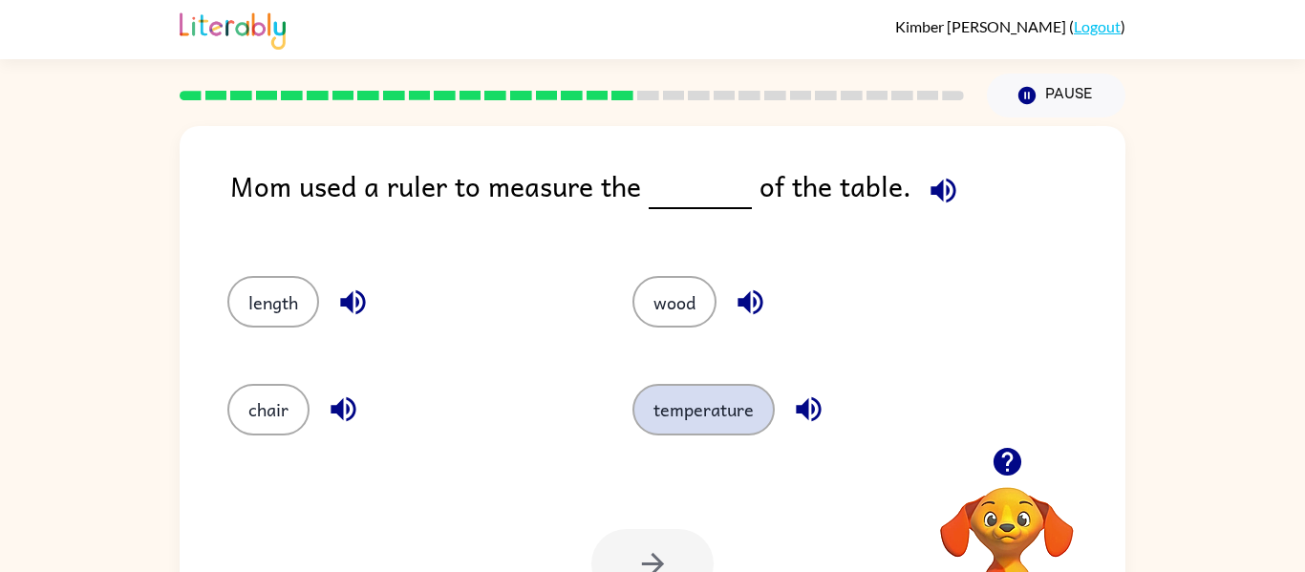
click at [741, 411] on button "temperature" at bounding box center [704, 410] width 142 height 52
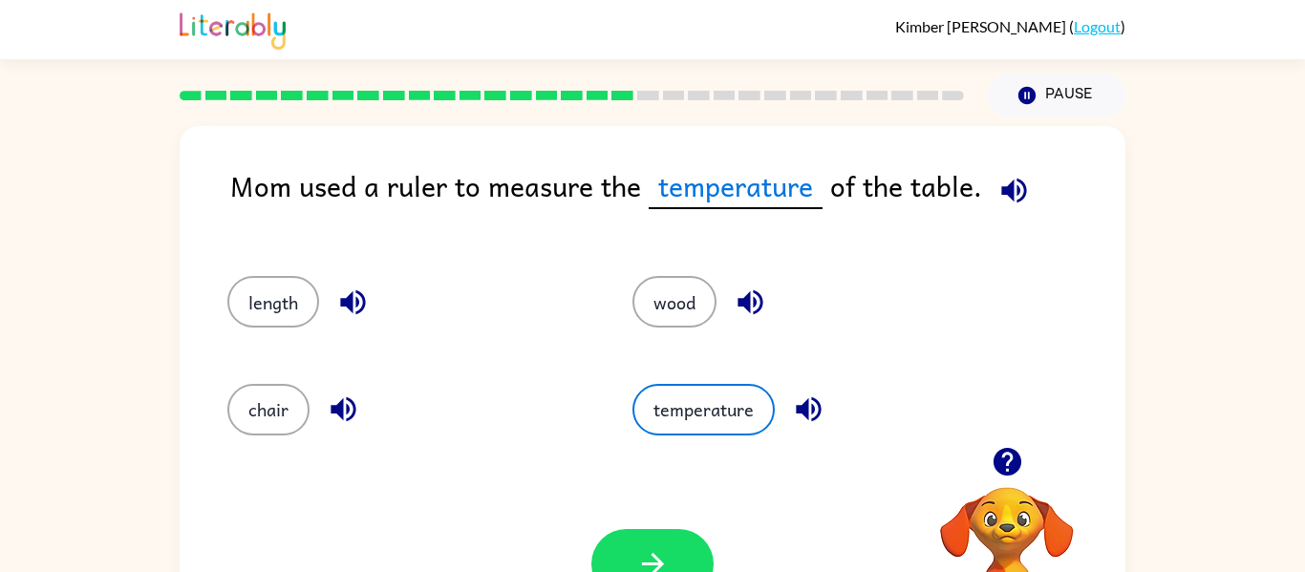
click at [1016, 193] on icon "button" at bounding box center [1014, 190] width 33 height 33
click at [624, 556] on button "button" at bounding box center [653, 564] width 122 height 70
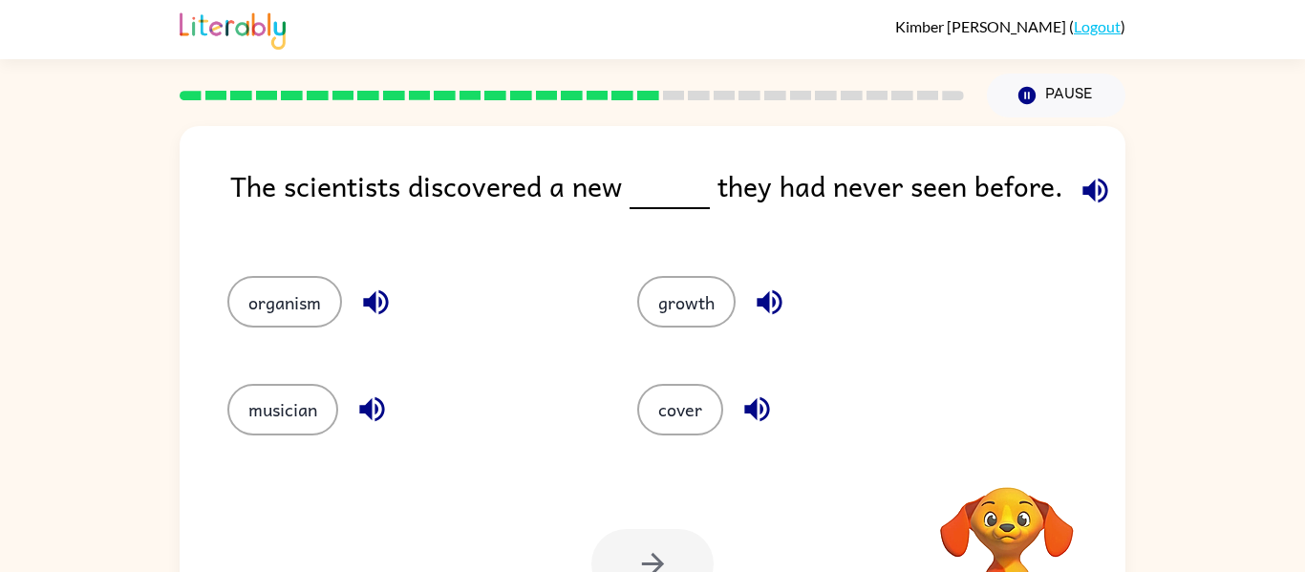
click at [624, 556] on div at bounding box center [653, 564] width 122 height 70
click at [1085, 189] on icon "button" at bounding box center [1095, 190] width 25 height 25
click at [675, 291] on button "growth" at bounding box center [686, 302] width 98 height 52
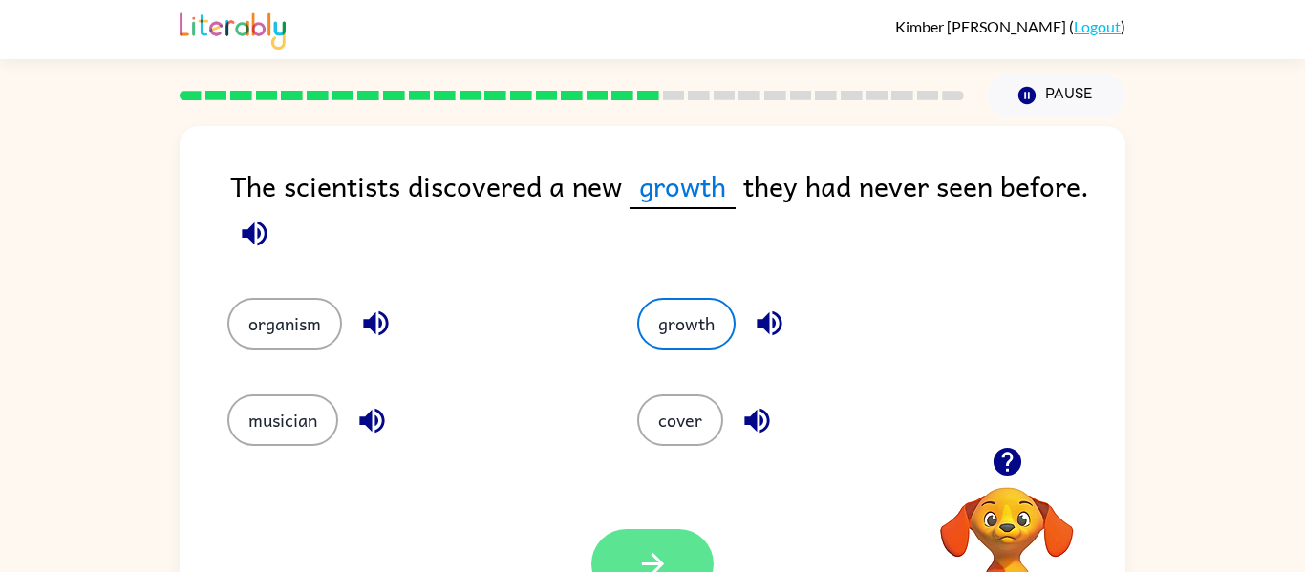
click at [673, 547] on button "button" at bounding box center [653, 564] width 122 height 70
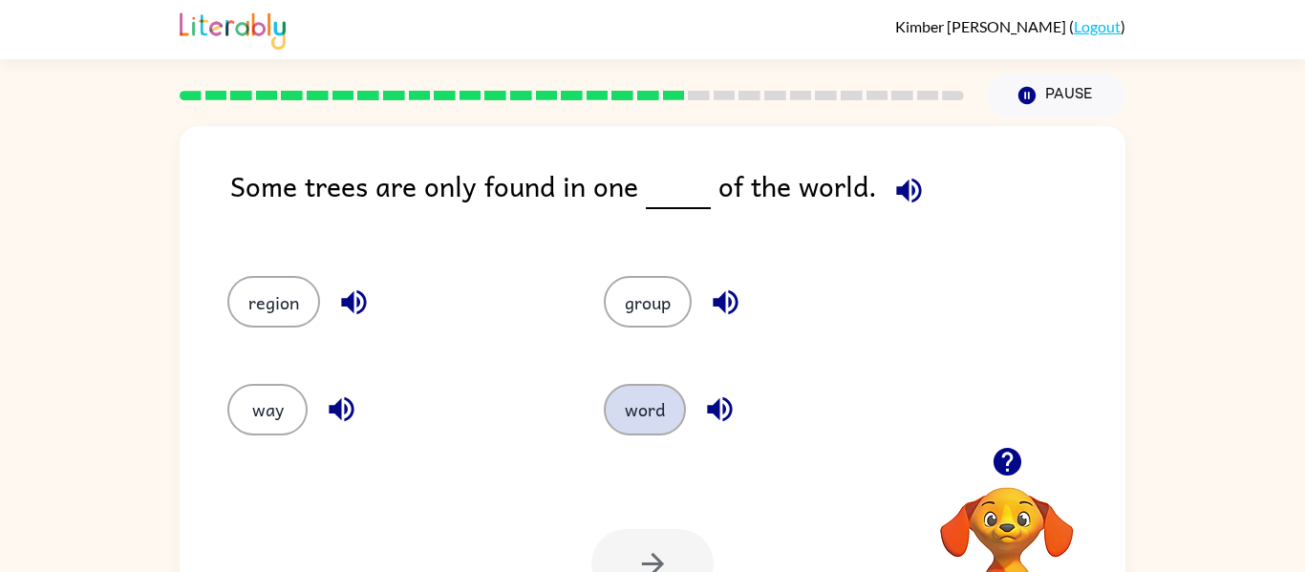
click at [654, 409] on button "word" at bounding box center [645, 410] width 82 height 52
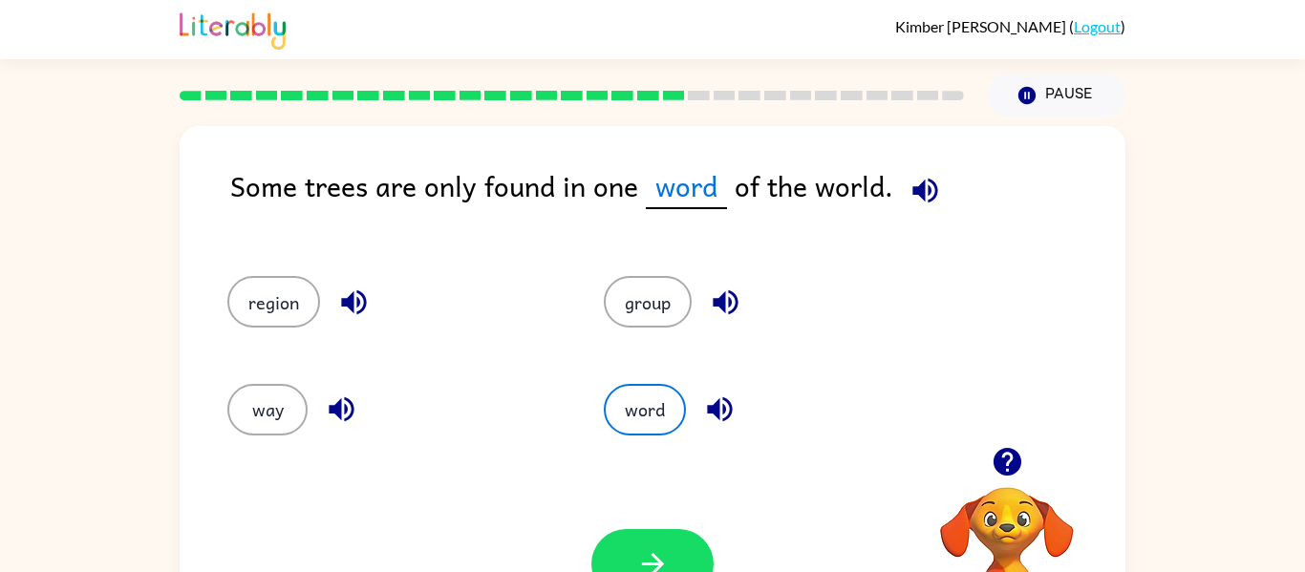
click at [663, 192] on span "word" at bounding box center [686, 186] width 81 height 45
click at [661, 291] on button "group" at bounding box center [648, 302] width 88 height 52
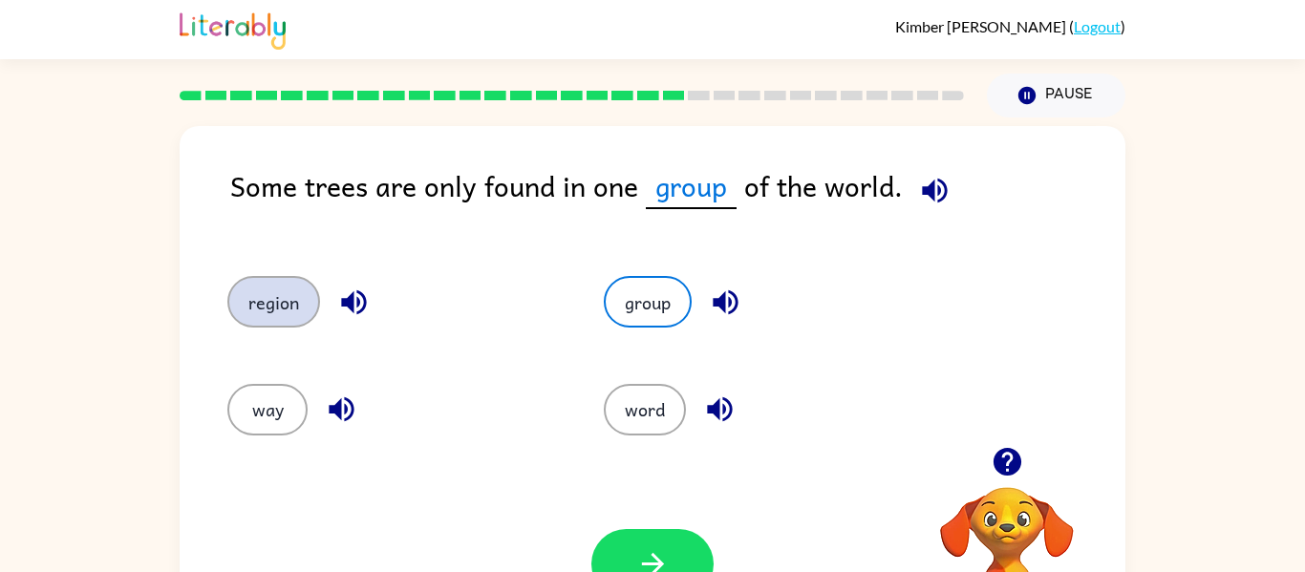
click at [265, 276] on button "region" at bounding box center [273, 302] width 93 height 52
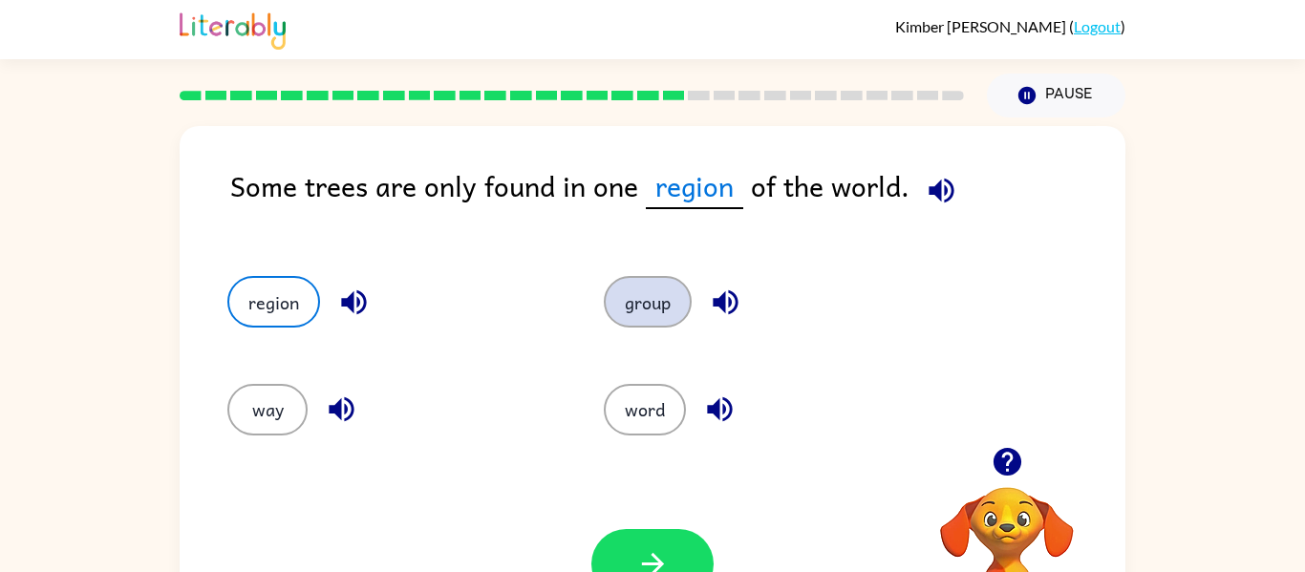
click at [643, 321] on button "group" at bounding box center [648, 302] width 88 height 52
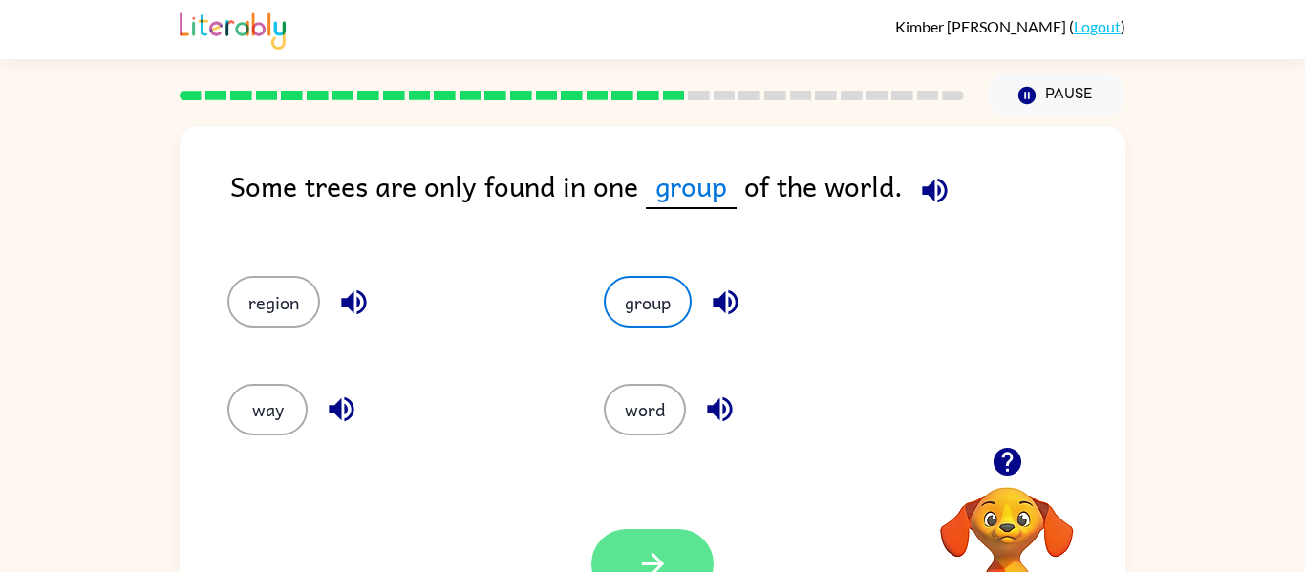
click at [664, 551] on icon "button" at bounding box center [652, 564] width 33 height 33
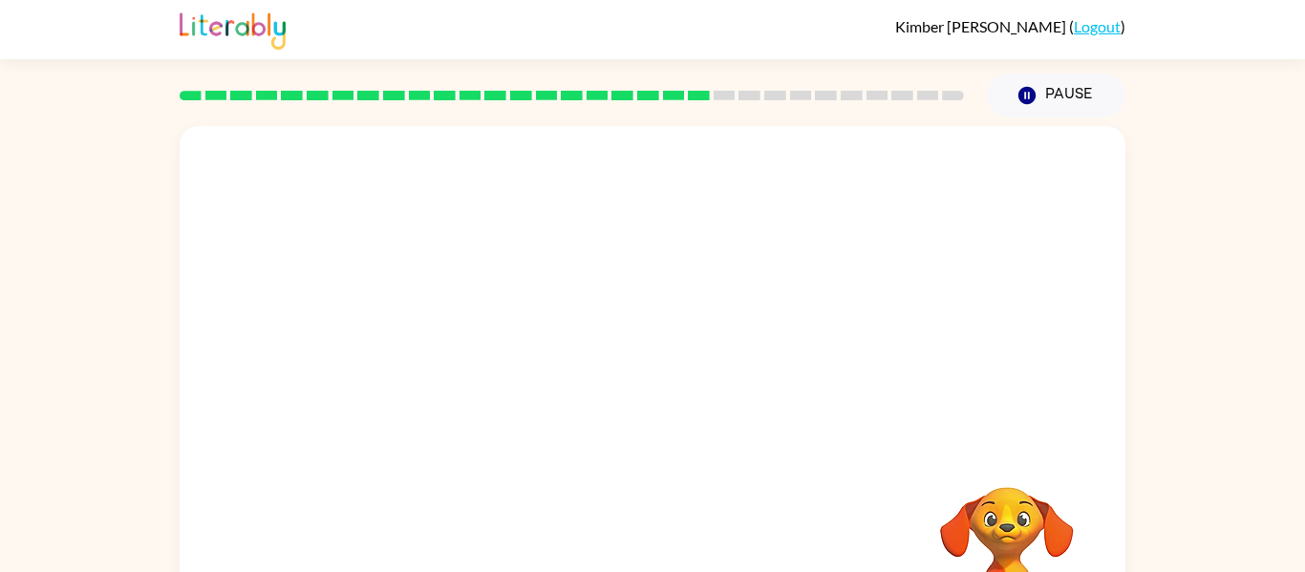
click at [764, 286] on video "Your browser must support playing .mp4 files to use Literably. Please try using…" at bounding box center [653, 286] width 946 height 321
click at [492, 154] on video "Your browser must support playing .mp4 files to use Literably. Please try using…" at bounding box center [653, 286] width 946 height 321
click at [642, 399] on icon "button" at bounding box center [652, 408] width 33 height 33
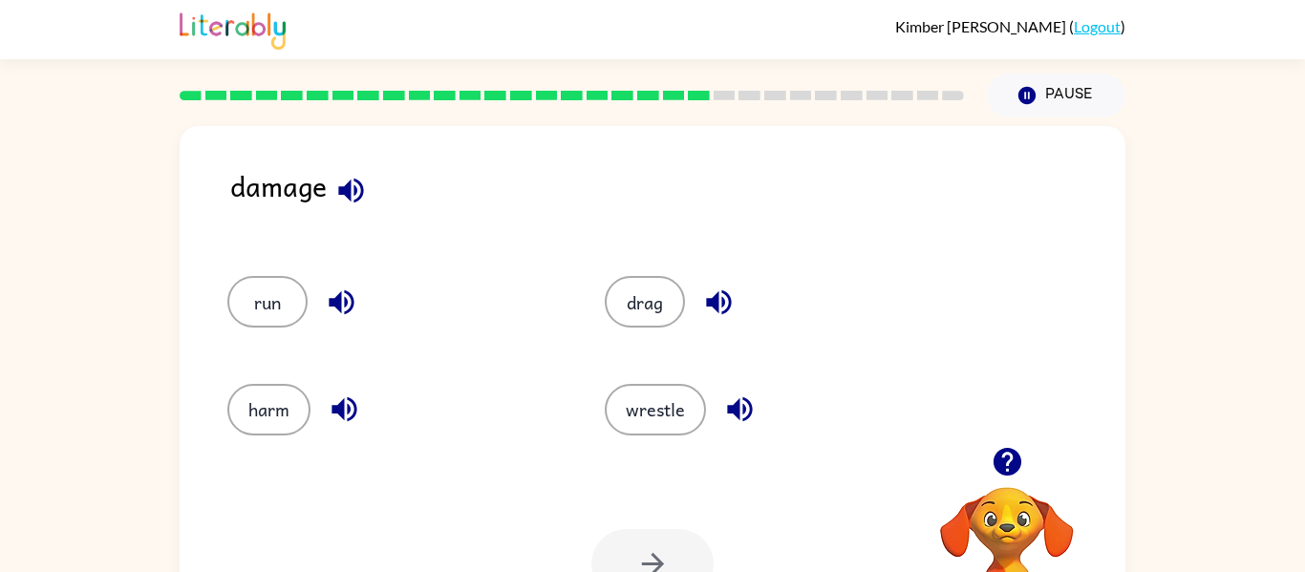
click at [388, 213] on div "damage" at bounding box center [677, 201] width 895 height 74
click at [350, 183] on icon "button" at bounding box center [350, 190] width 25 height 25
click at [736, 405] on icon "button" at bounding box center [739, 410] width 25 height 25
click at [715, 301] on icon "button" at bounding box center [718, 303] width 25 height 25
click at [741, 404] on icon "button" at bounding box center [739, 409] width 33 height 33
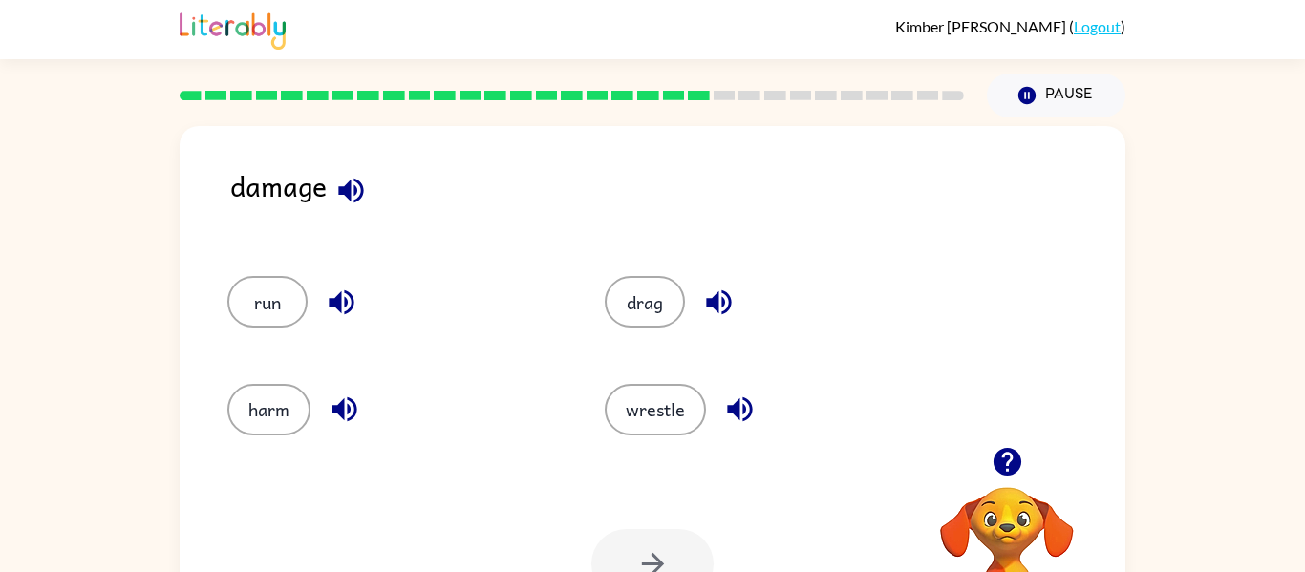
click at [341, 299] on icon "button" at bounding box center [341, 302] width 33 height 33
click at [343, 408] on icon "button" at bounding box center [344, 410] width 25 height 25
click at [643, 403] on button "wrestle" at bounding box center [655, 410] width 101 height 52
click at [659, 542] on button "button" at bounding box center [653, 564] width 122 height 70
click at [309, 192] on icon "button" at bounding box center [309, 190] width 25 height 25
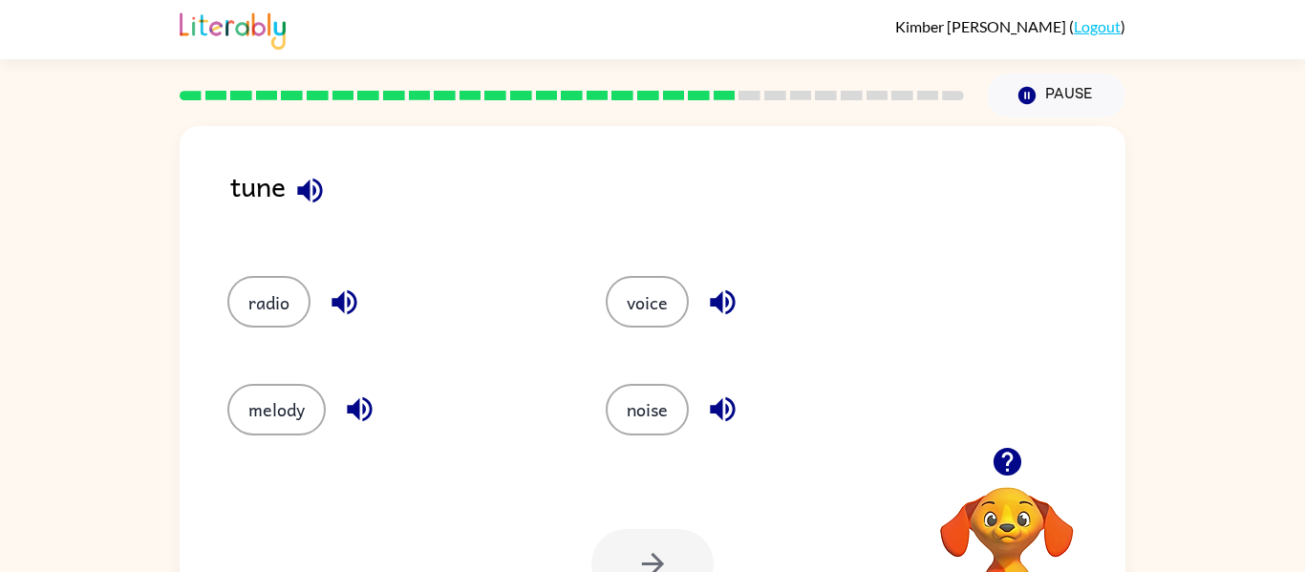
click at [350, 299] on icon "button" at bounding box center [344, 303] width 25 height 25
click at [366, 419] on icon "button" at bounding box center [359, 410] width 25 height 25
click at [706, 284] on button "button" at bounding box center [723, 302] width 49 height 49
click at [342, 301] on icon "button" at bounding box center [344, 303] width 25 height 25
click at [273, 266] on div "radio" at bounding box center [380, 293] width 378 height 107
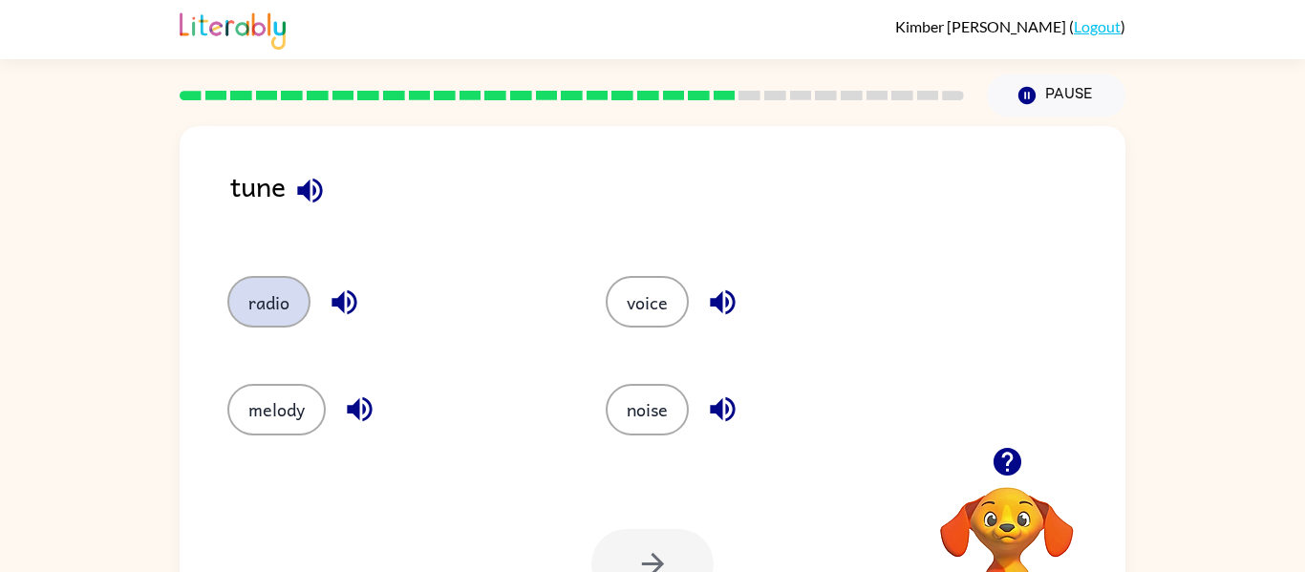
click at [285, 294] on button "radio" at bounding box center [268, 302] width 83 height 52
click at [624, 539] on button "button" at bounding box center [653, 564] width 122 height 70
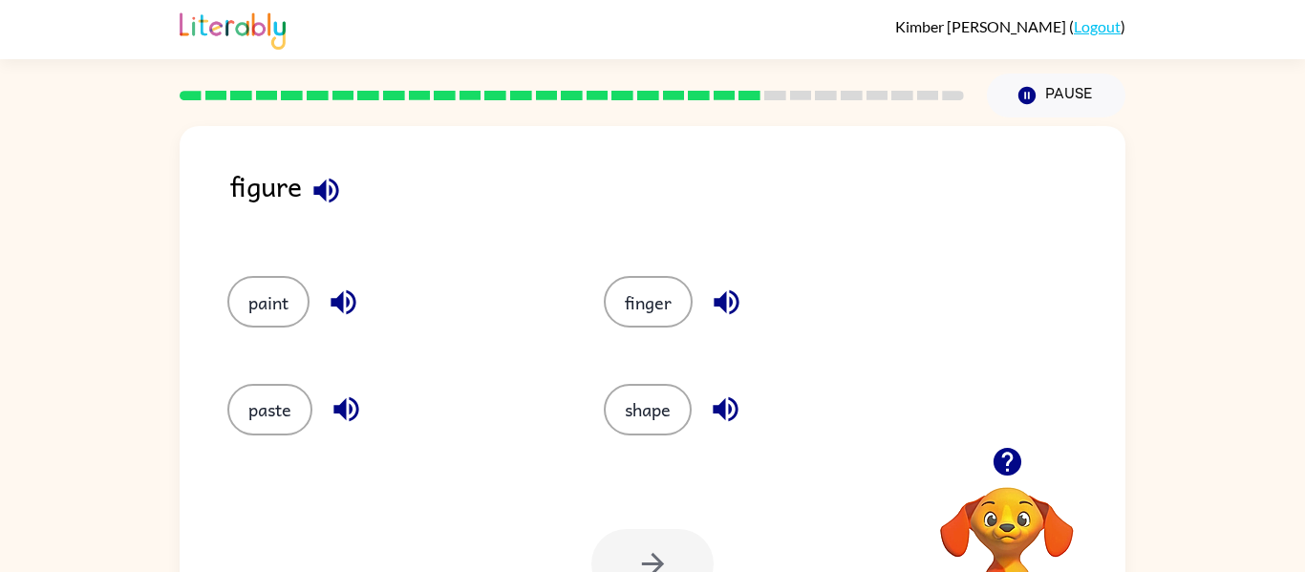
click at [296, 113] on div at bounding box center [572, 95] width 808 height 67
click at [323, 180] on icon "button" at bounding box center [326, 190] width 33 height 33
click at [338, 272] on div "paint" at bounding box center [379, 293] width 377 height 107
click at [352, 291] on icon "button" at bounding box center [343, 302] width 33 height 33
click at [342, 404] on icon "button" at bounding box center [346, 410] width 25 height 25
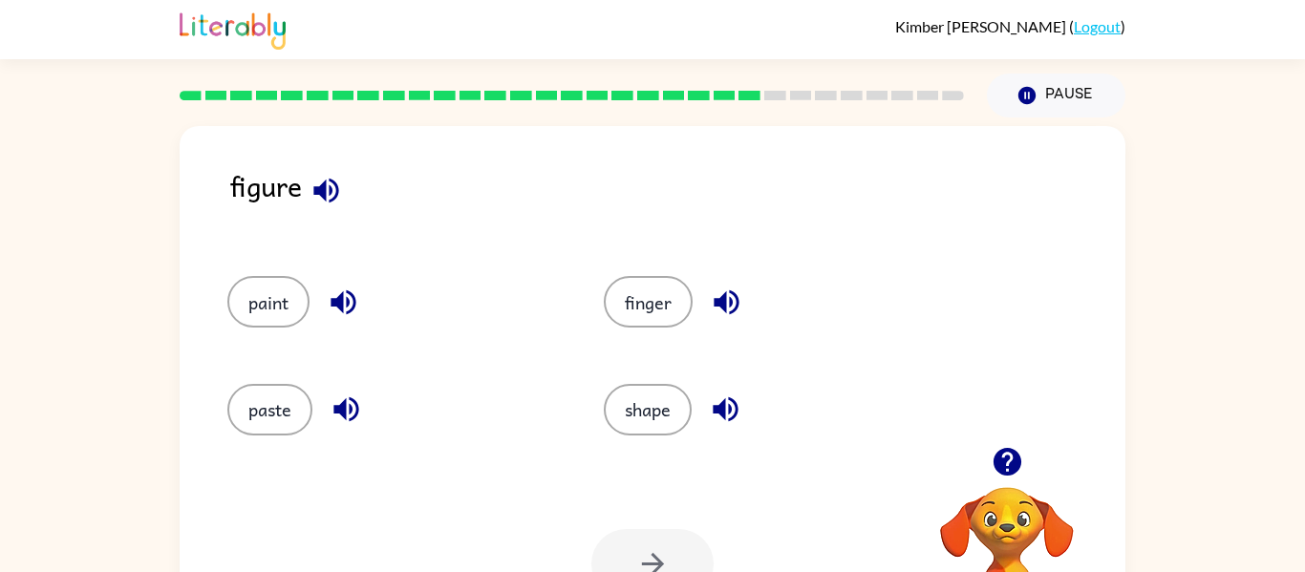
click at [728, 290] on icon "button" at bounding box center [726, 302] width 33 height 33
click at [720, 413] on icon "button" at bounding box center [725, 410] width 25 height 25
click at [730, 294] on icon "button" at bounding box center [726, 302] width 33 height 33
click at [509, 318] on div "paint" at bounding box center [393, 302] width 333 height 52
click at [248, 306] on button "paint" at bounding box center [268, 302] width 82 height 52
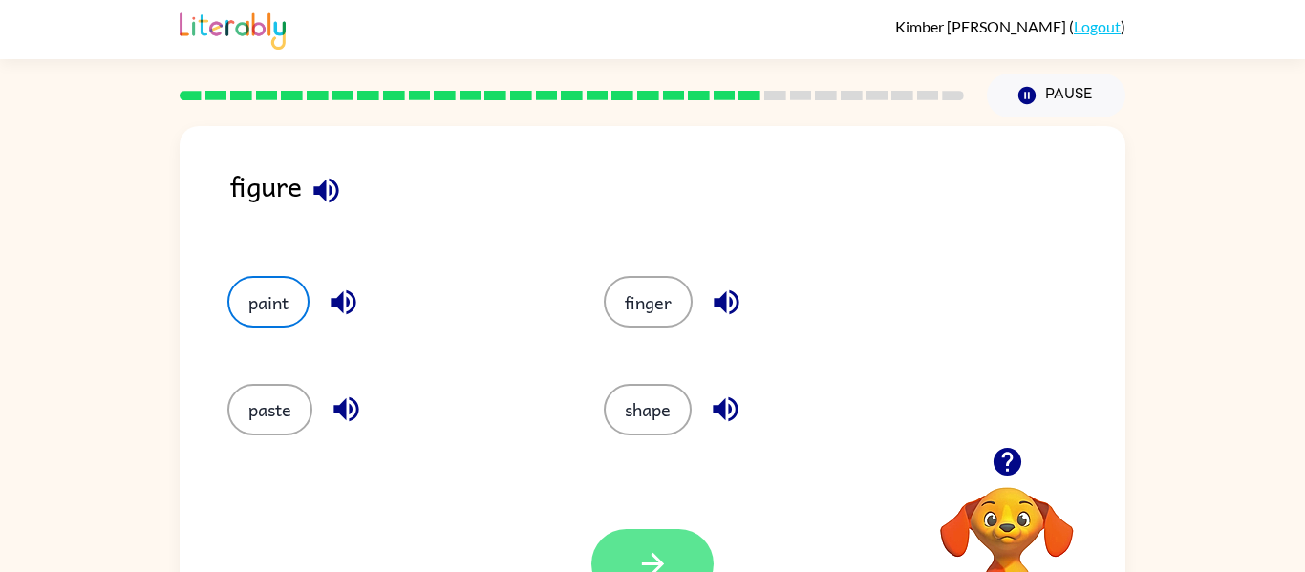
click at [610, 538] on button "button" at bounding box center [653, 564] width 122 height 70
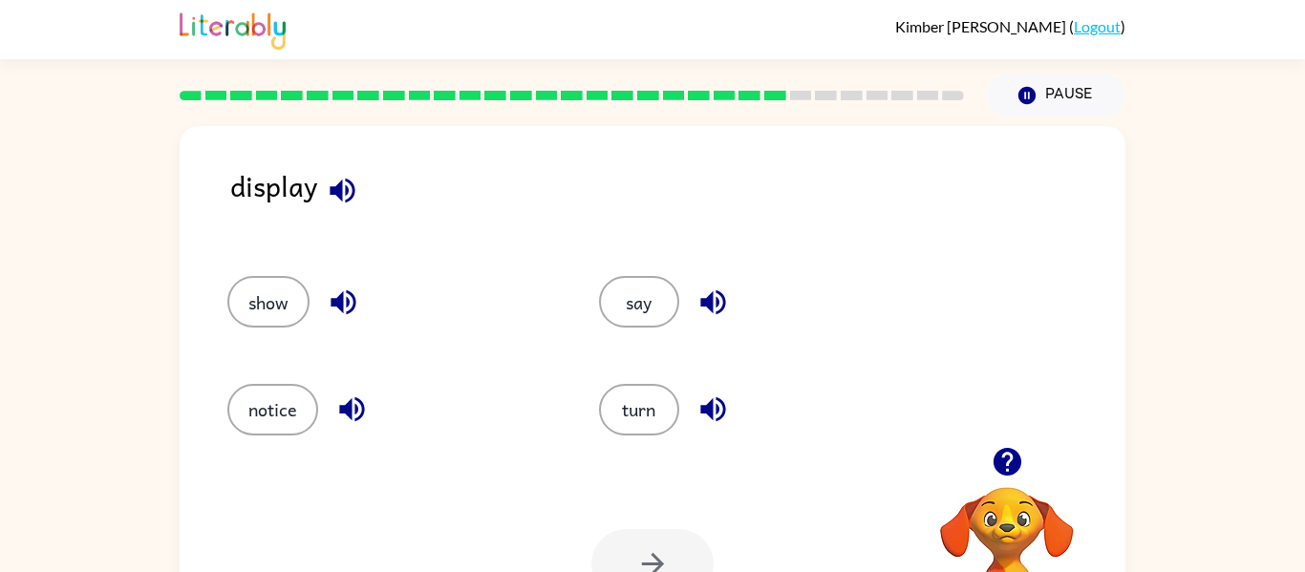
click at [342, 183] on icon "button" at bounding box center [342, 190] width 33 height 33
click at [339, 306] on icon "button" at bounding box center [343, 303] width 25 height 25
click at [357, 406] on icon "button" at bounding box center [351, 409] width 33 height 33
click at [272, 410] on button "notice" at bounding box center [272, 410] width 91 height 52
click at [634, 534] on button "button" at bounding box center [653, 564] width 122 height 70
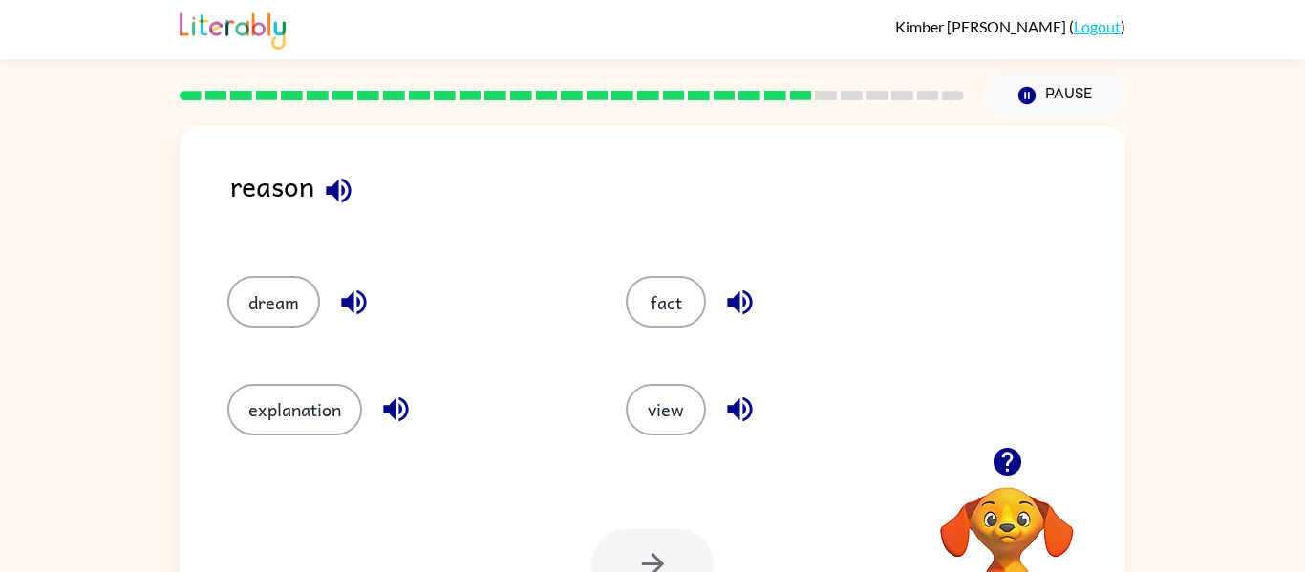
click at [339, 187] on icon "button" at bounding box center [338, 190] width 33 height 33
click at [273, 402] on button "explanation" at bounding box center [294, 410] width 135 height 52
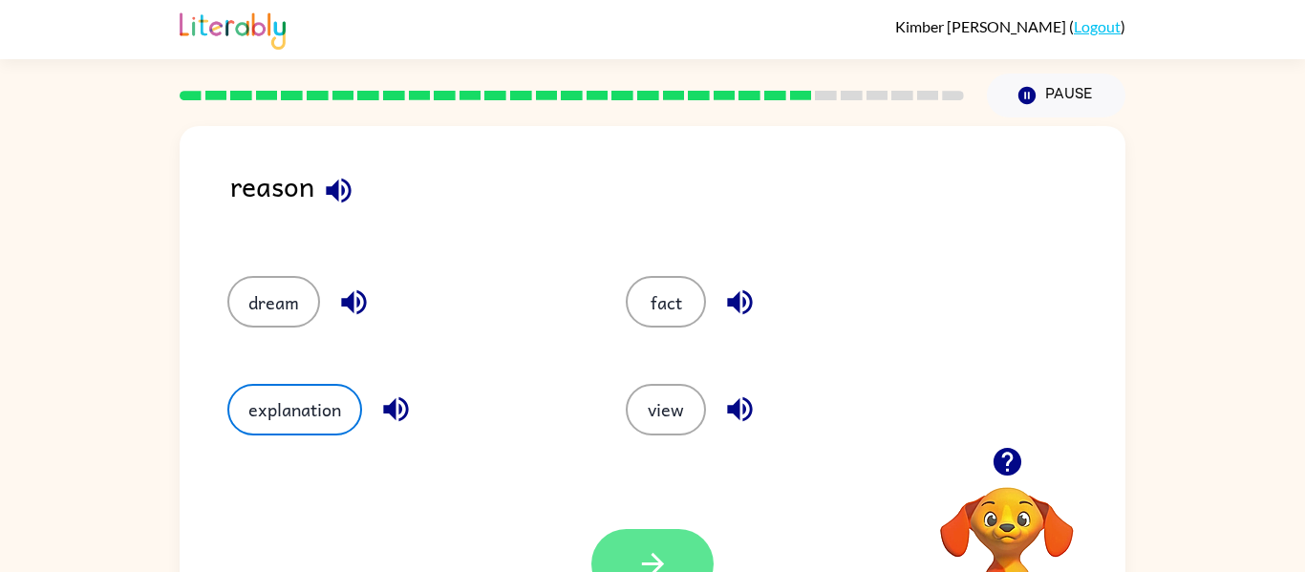
click at [660, 529] on button "button" at bounding box center [653, 564] width 122 height 70
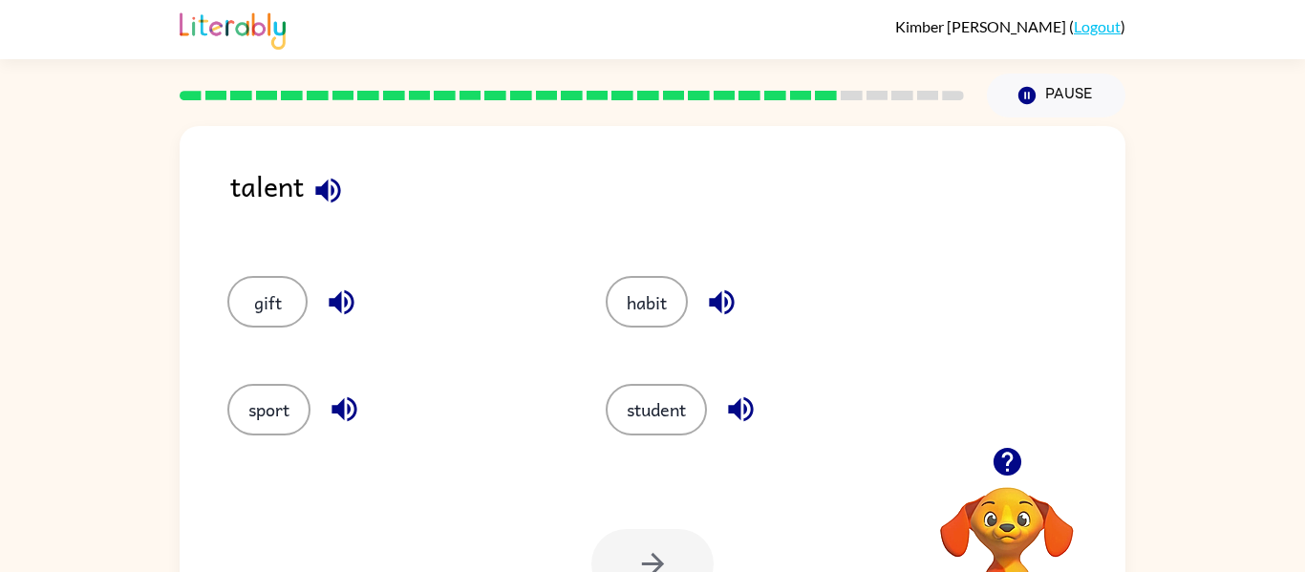
click at [330, 181] on icon "button" at bounding box center [328, 190] width 33 height 33
click at [707, 296] on icon "button" at bounding box center [721, 302] width 33 height 33
click at [753, 416] on icon "button" at bounding box center [740, 410] width 25 height 25
click at [369, 402] on button "button" at bounding box center [344, 409] width 49 height 49
click at [287, 399] on button "sport" at bounding box center [268, 410] width 83 height 52
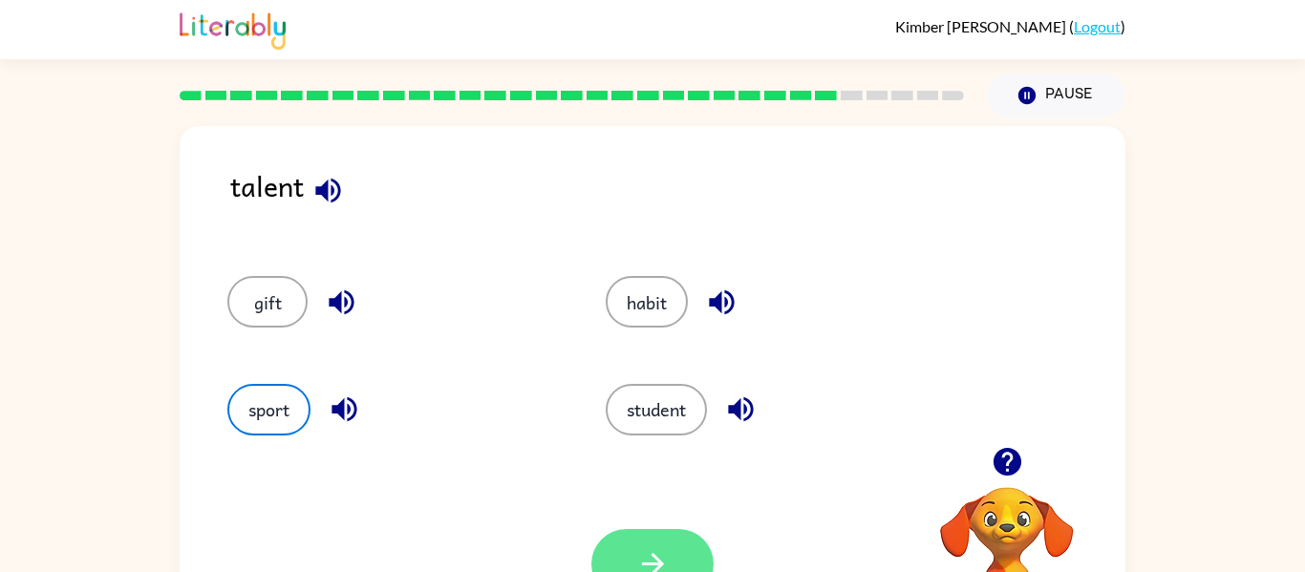
click at [615, 549] on button "button" at bounding box center [653, 564] width 122 height 70
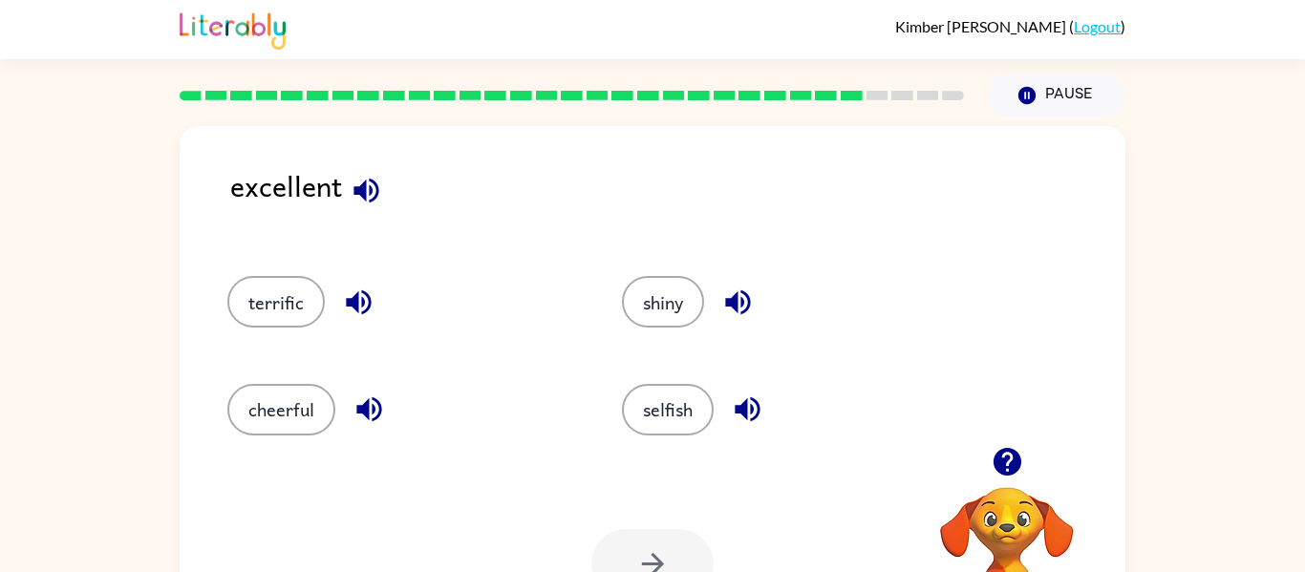
click at [367, 188] on icon "button" at bounding box center [366, 190] width 33 height 33
click at [348, 303] on icon "button" at bounding box center [358, 303] width 25 height 25
click at [365, 397] on icon "button" at bounding box center [369, 409] width 33 height 33
click at [363, 295] on icon "button" at bounding box center [358, 302] width 33 height 33
click at [267, 301] on button "terrific" at bounding box center [275, 302] width 97 height 52
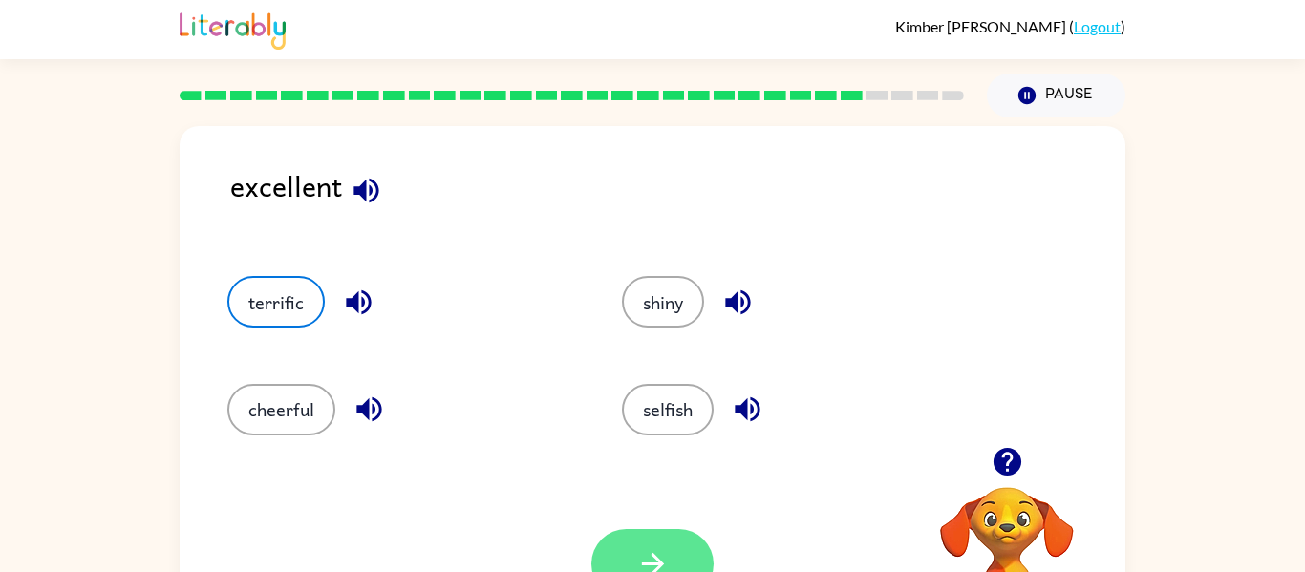
click at [644, 536] on button "button" at bounding box center [653, 564] width 122 height 70
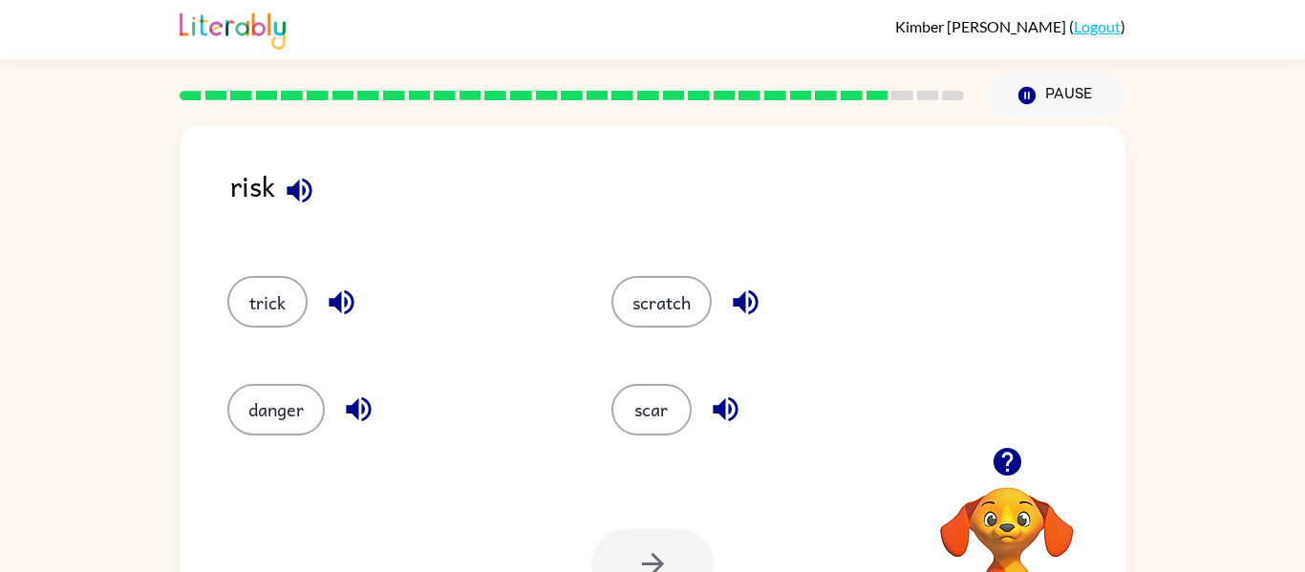
click at [292, 184] on icon "button" at bounding box center [299, 190] width 33 height 33
click at [334, 292] on icon "button" at bounding box center [341, 302] width 33 height 33
click at [353, 407] on icon "button" at bounding box center [358, 410] width 25 height 25
click at [732, 294] on icon "button" at bounding box center [745, 302] width 33 height 33
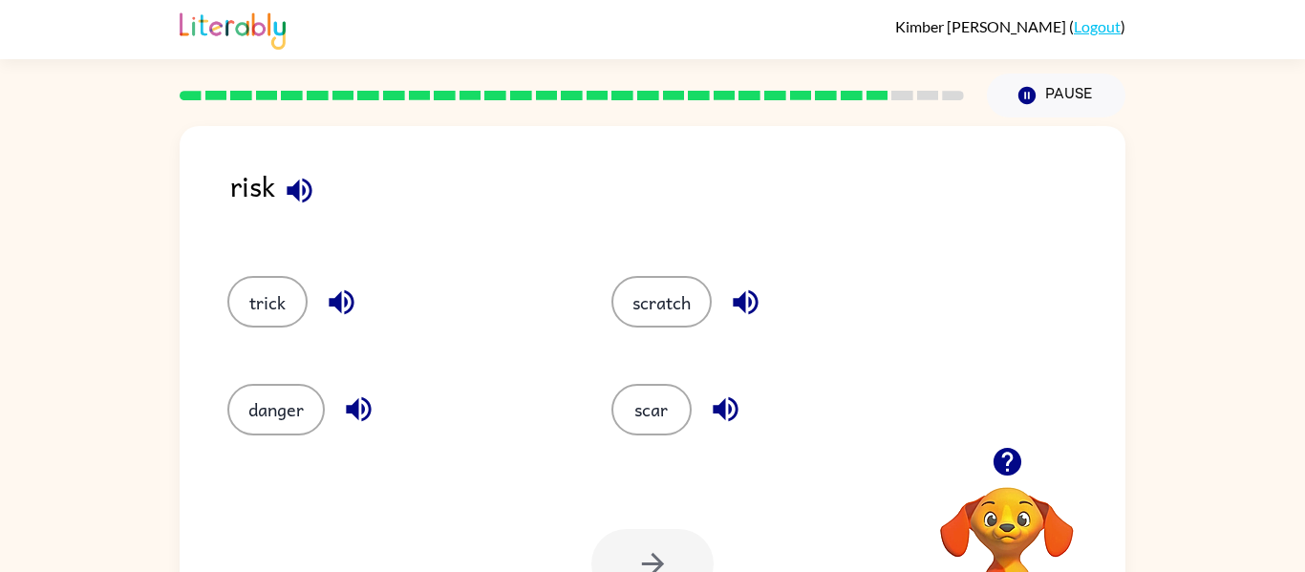
click at [723, 399] on icon "button" at bounding box center [725, 409] width 33 height 33
click at [362, 406] on icon "button" at bounding box center [358, 410] width 25 height 25
click at [282, 416] on button "danger" at bounding box center [275, 410] width 97 height 52
click at [647, 542] on button "button" at bounding box center [653, 564] width 122 height 70
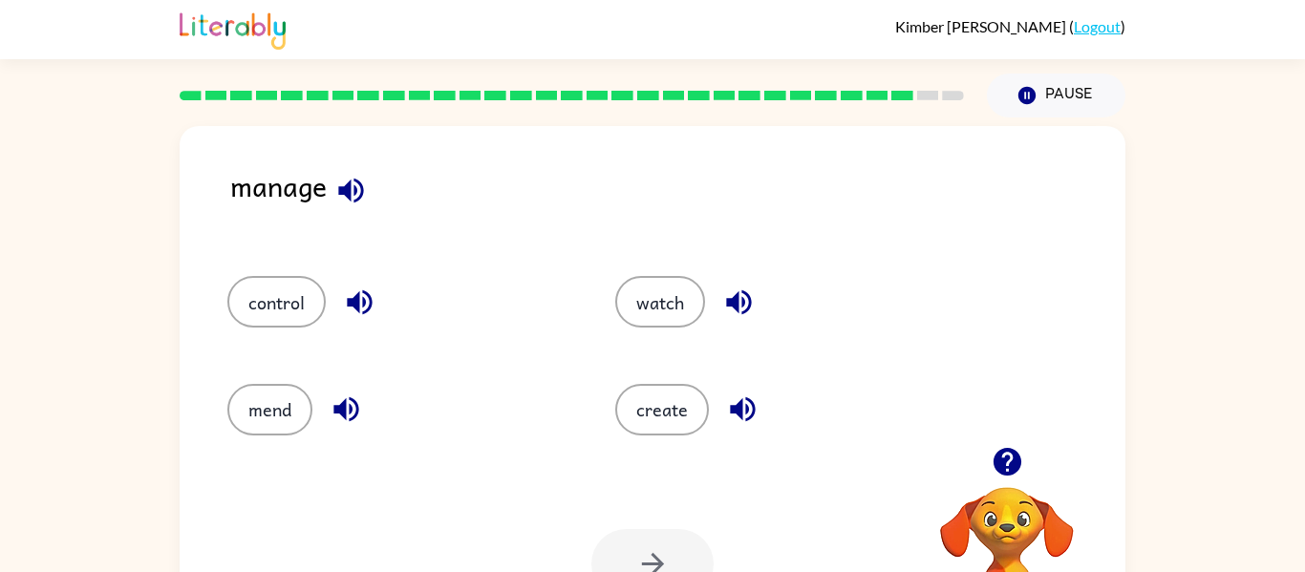
click at [343, 188] on icon "button" at bounding box center [350, 190] width 25 height 25
click at [361, 292] on icon "button" at bounding box center [359, 302] width 33 height 33
click at [352, 401] on icon "button" at bounding box center [346, 410] width 25 height 25
click at [694, 306] on button "watch" at bounding box center [660, 302] width 90 height 52
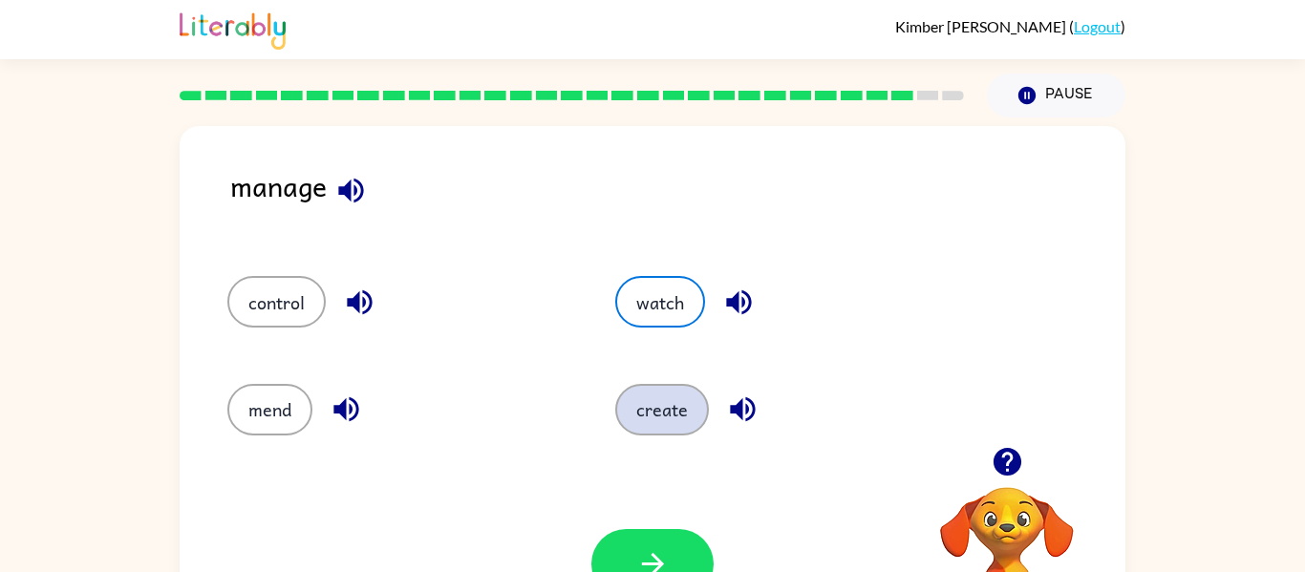
click at [646, 401] on button "create" at bounding box center [662, 410] width 94 height 52
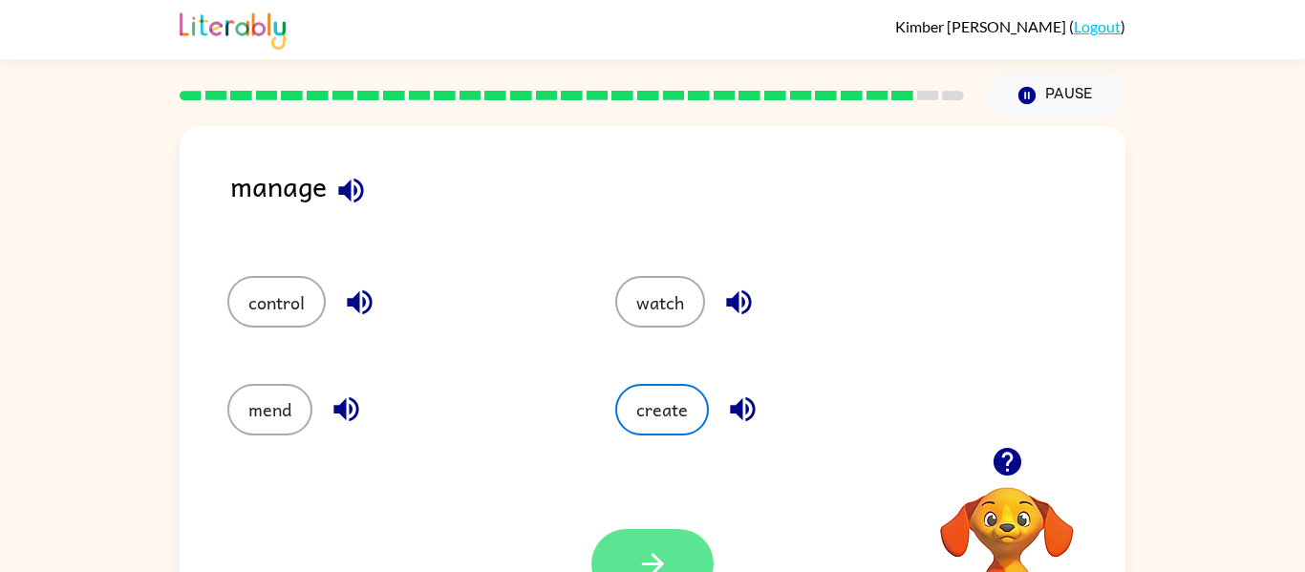
click at [658, 548] on icon "button" at bounding box center [652, 564] width 33 height 33
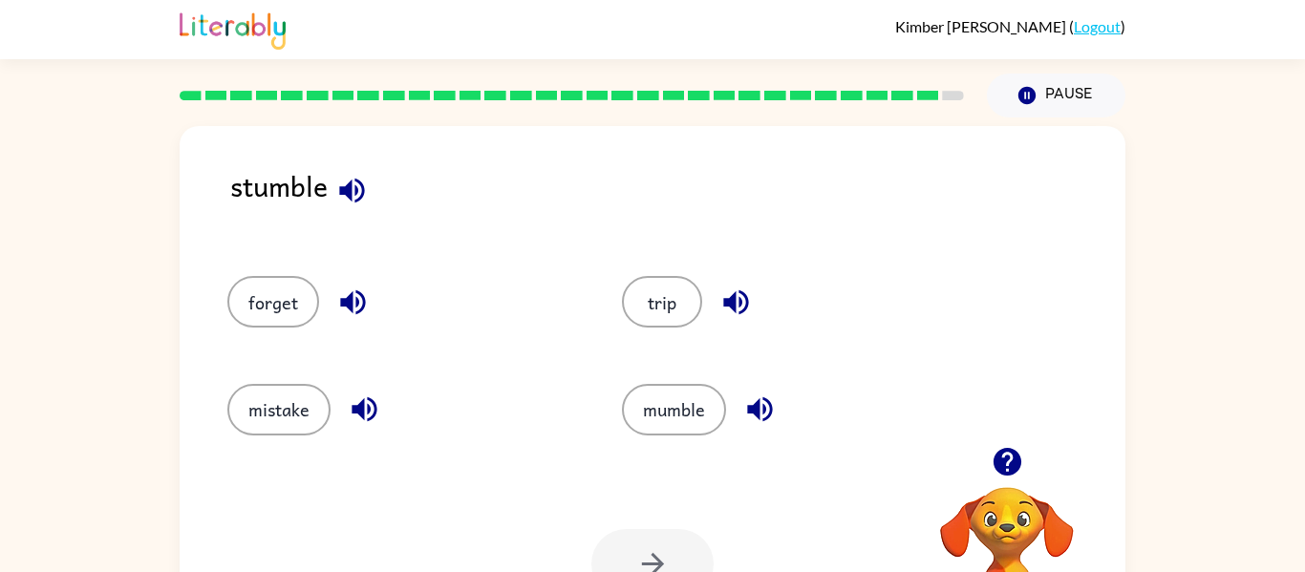
click at [432, 364] on div "mistake" at bounding box center [388, 401] width 395 height 107
click at [415, 348] on div "mistake" at bounding box center [388, 401] width 395 height 107
click at [355, 199] on icon "button" at bounding box center [351, 190] width 33 height 33
click at [351, 301] on icon "button" at bounding box center [352, 303] width 25 height 25
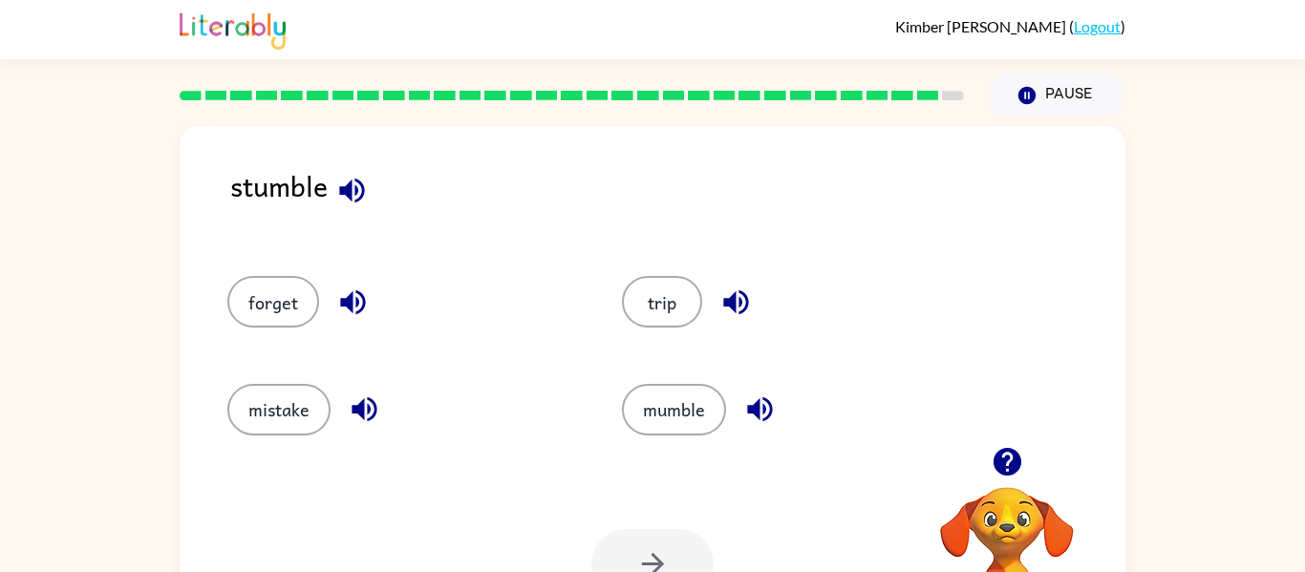
click at [355, 409] on icon "button" at bounding box center [364, 410] width 25 height 25
click at [292, 410] on button "mistake" at bounding box center [278, 410] width 103 height 52
click at [624, 541] on button "button" at bounding box center [653, 564] width 122 height 70
